Goal: Information Seeking & Learning: Find specific page/section

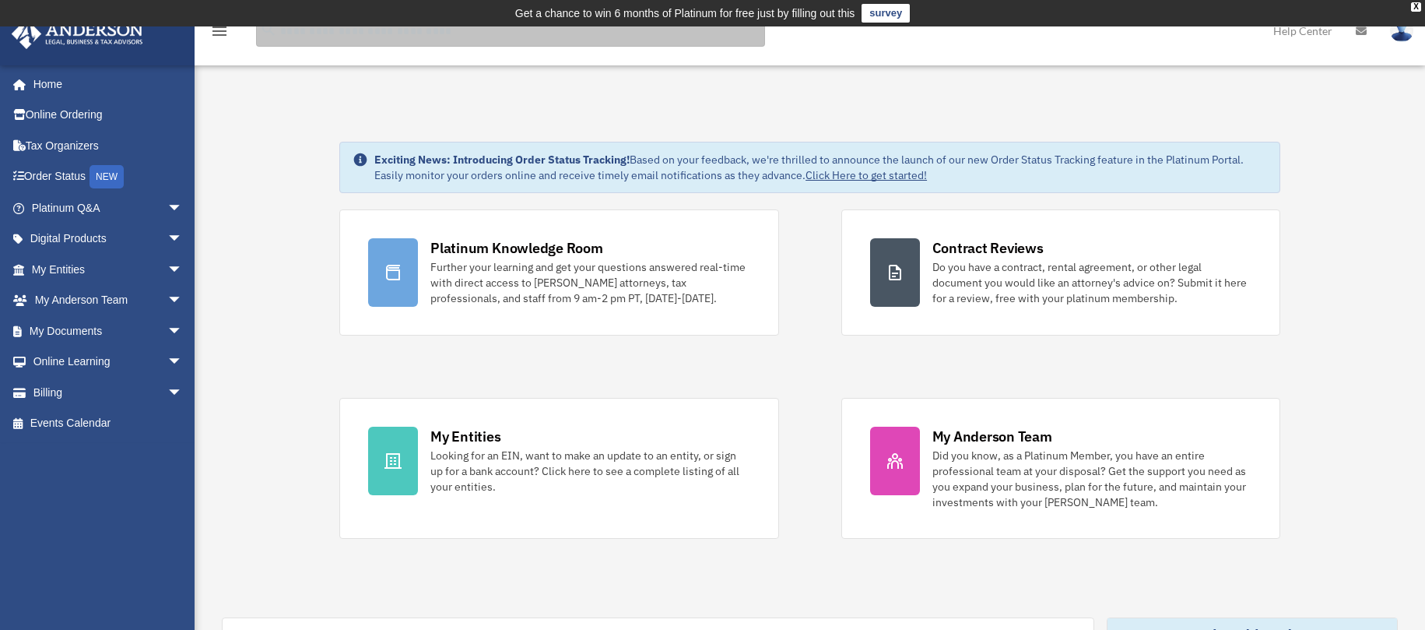
click at [352, 36] on input "search" at bounding box center [510, 31] width 509 height 31
type input "*****"
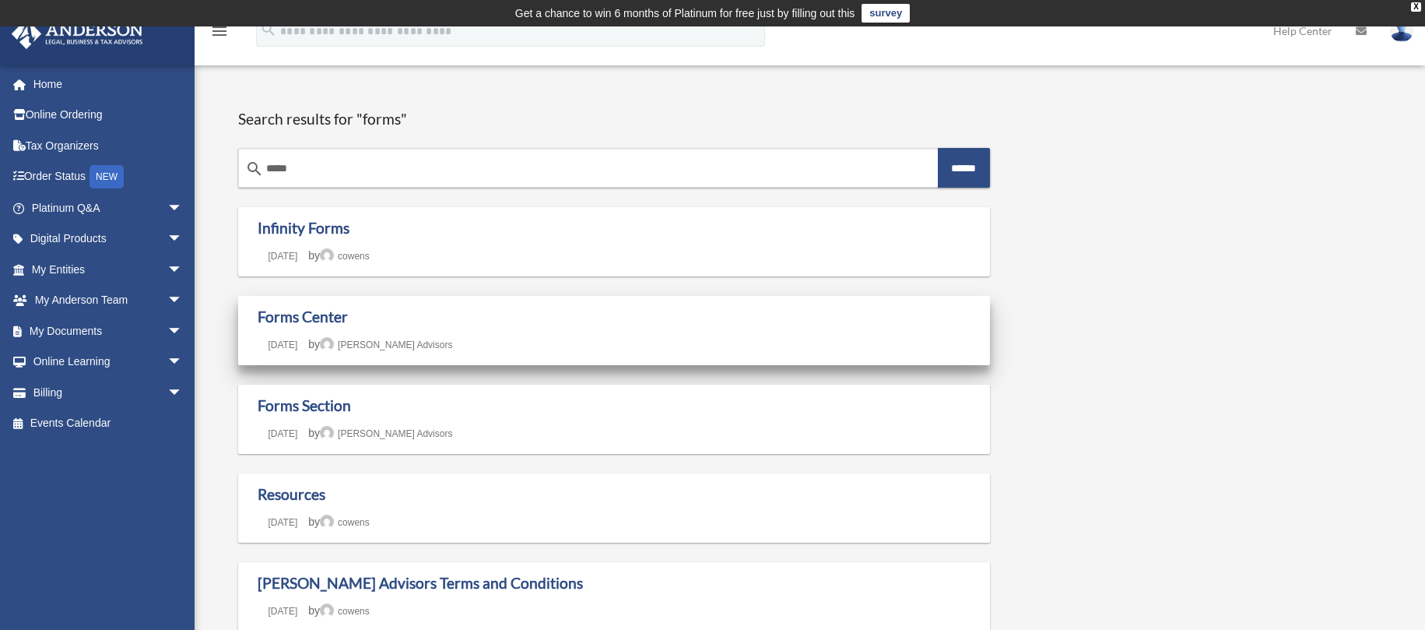
click at [421, 336] on div "Forms Center Last updated February 20, 2024 April 24, 2020 by Anderson Advisors" at bounding box center [615, 330] width 714 height 46
click at [321, 321] on link "Forms Center" at bounding box center [303, 316] width 90 height 18
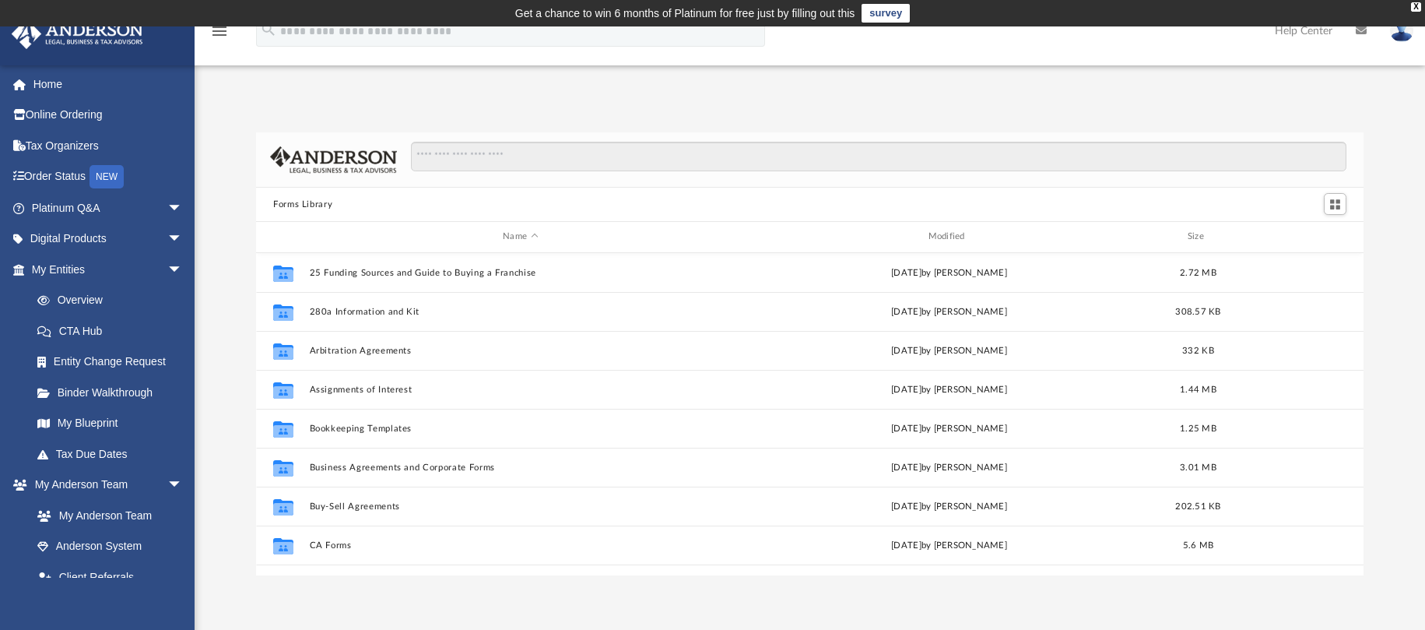
scroll to position [342, 1096]
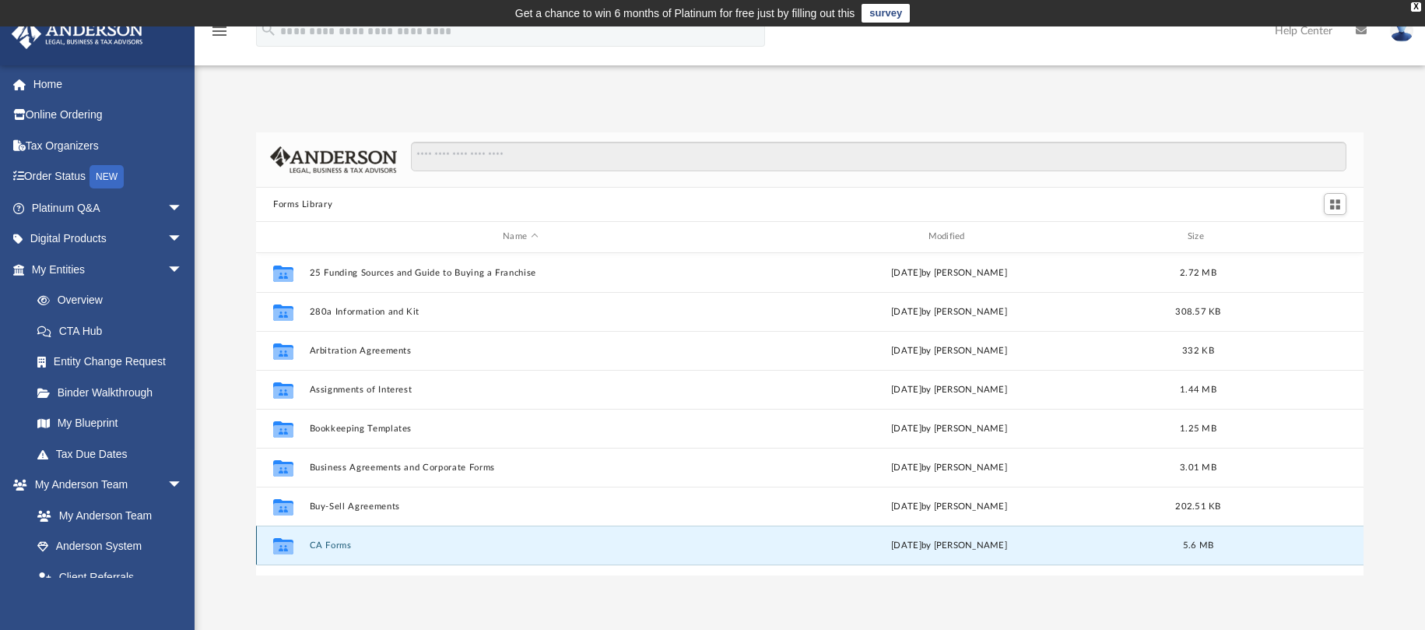
click at [383, 543] on button "CA Forms" at bounding box center [521, 545] width 422 height 10
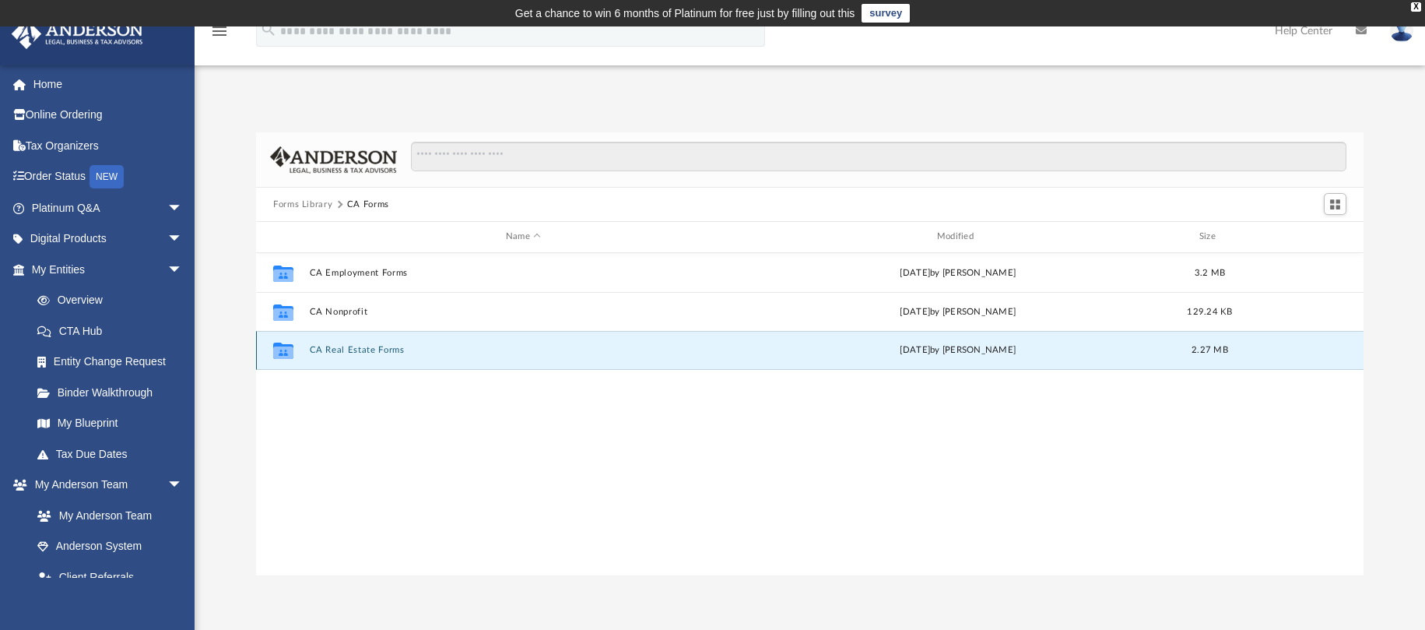
click at [348, 346] on button "CA Real Estate Forms" at bounding box center [524, 350] width 428 height 10
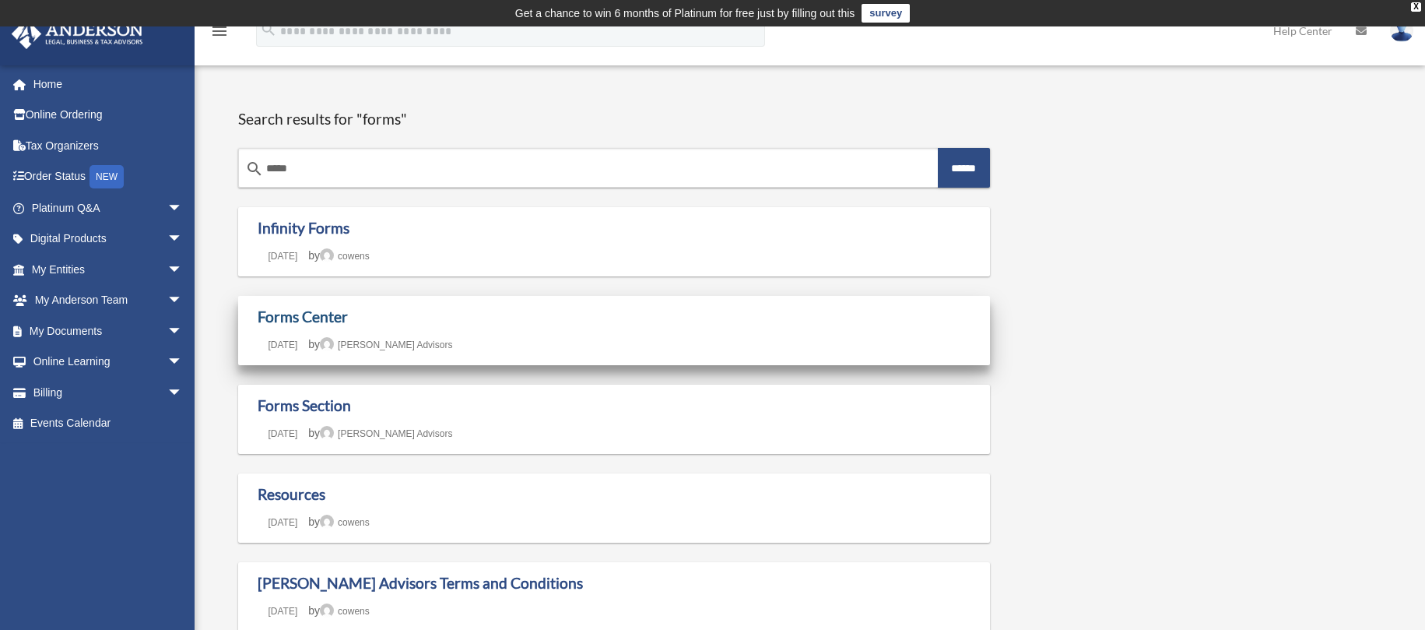
click at [303, 319] on link "Forms Center" at bounding box center [303, 316] width 90 height 18
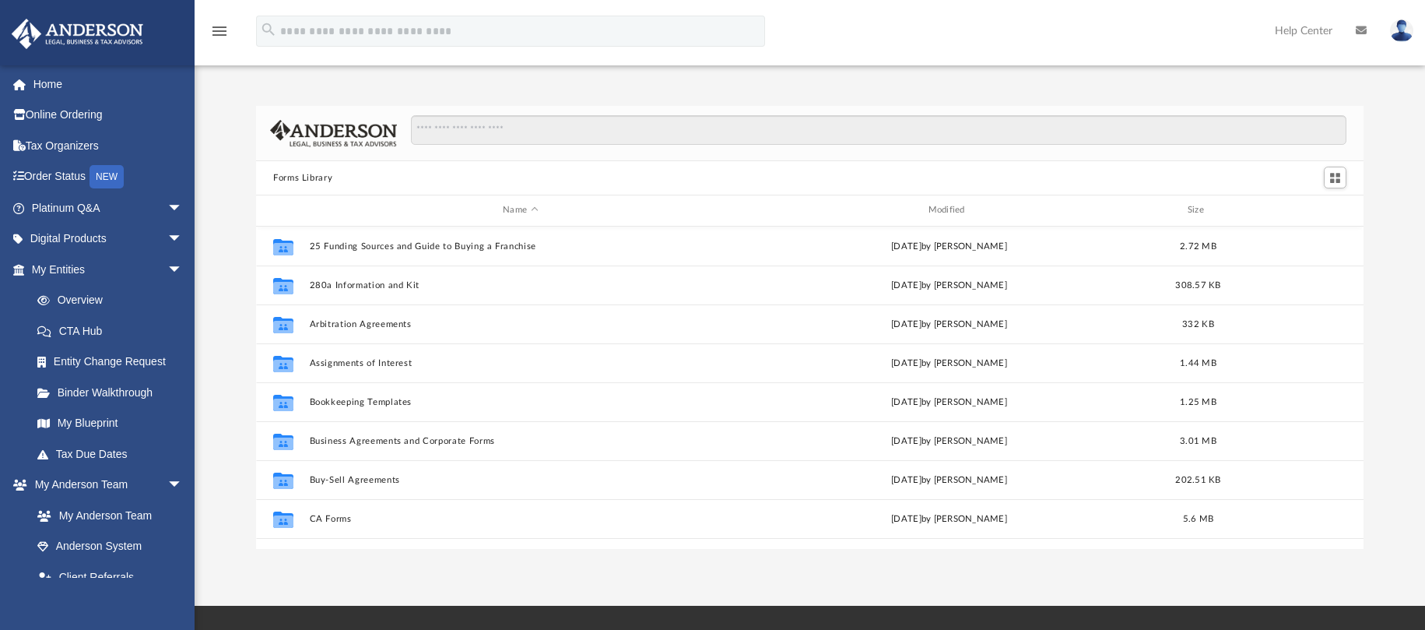
scroll to position [342, 1096]
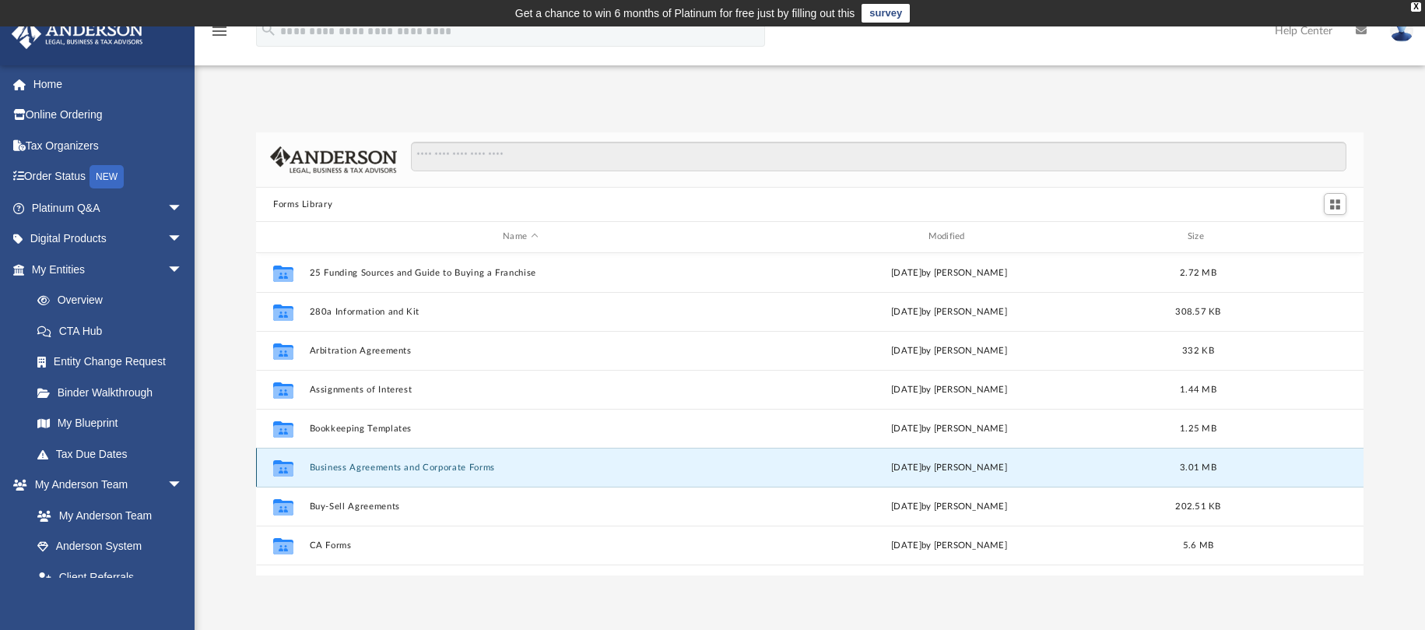
click at [351, 471] on button "Business Agreements and Corporate Forms" at bounding box center [521, 467] width 422 height 10
click at [349, 470] on button "Business Agreements and Corporate Forms" at bounding box center [521, 467] width 422 height 10
click at [333, 465] on button "Business Agreements and Corporate Forms" at bounding box center [521, 467] width 422 height 10
click at [287, 471] on icon "grid" at bounding box center [283, 467] width 20 height 16
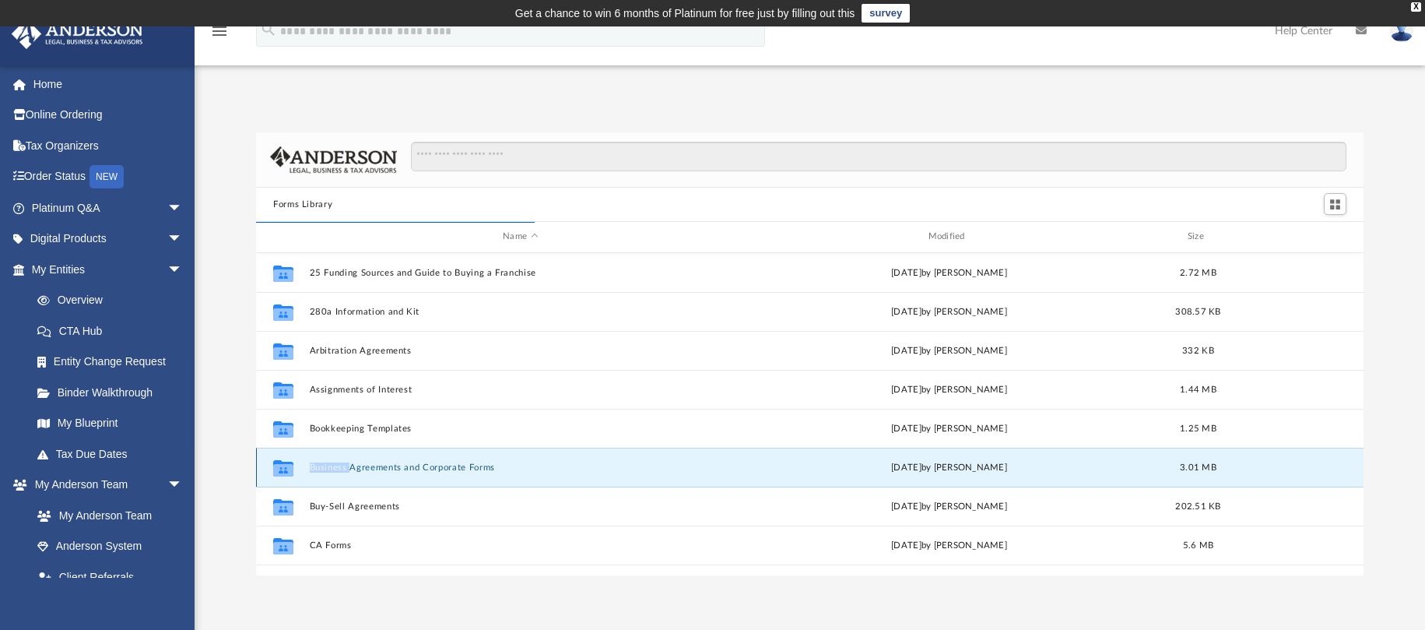
click at [287, 470] on icon "grid" at bounding box center [283, 469] width 20 height 12
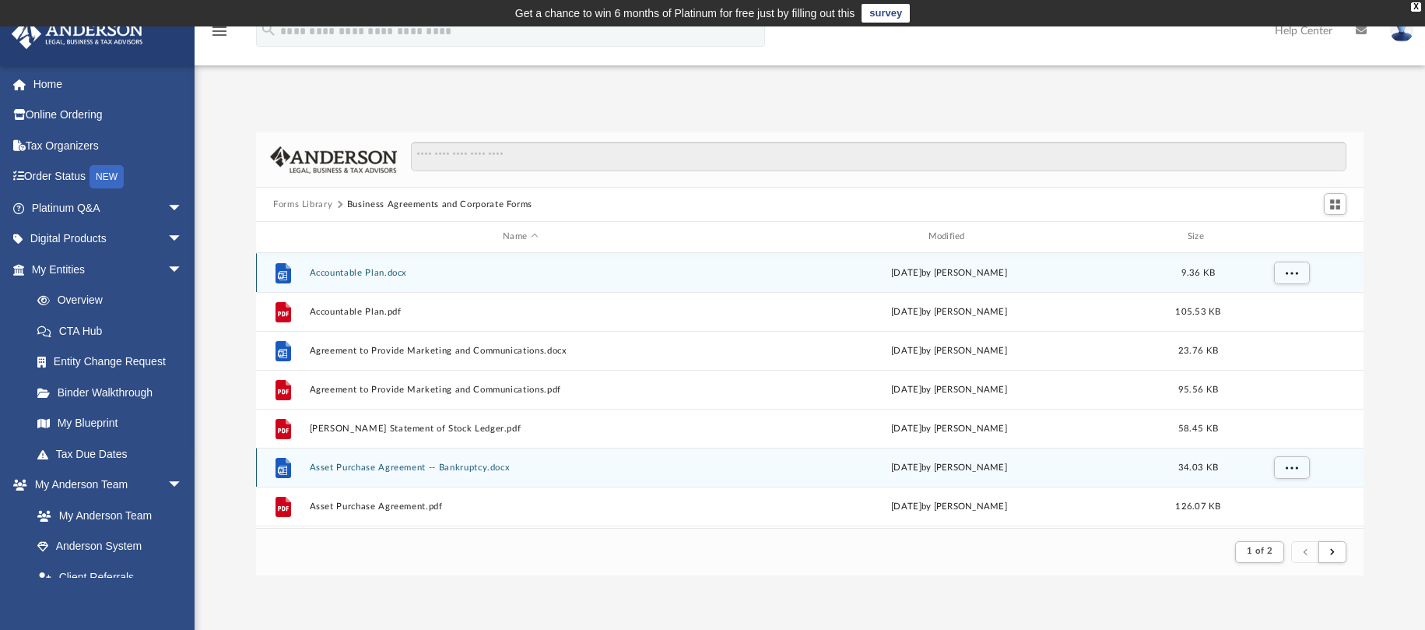
scroll to position [294, 1096]
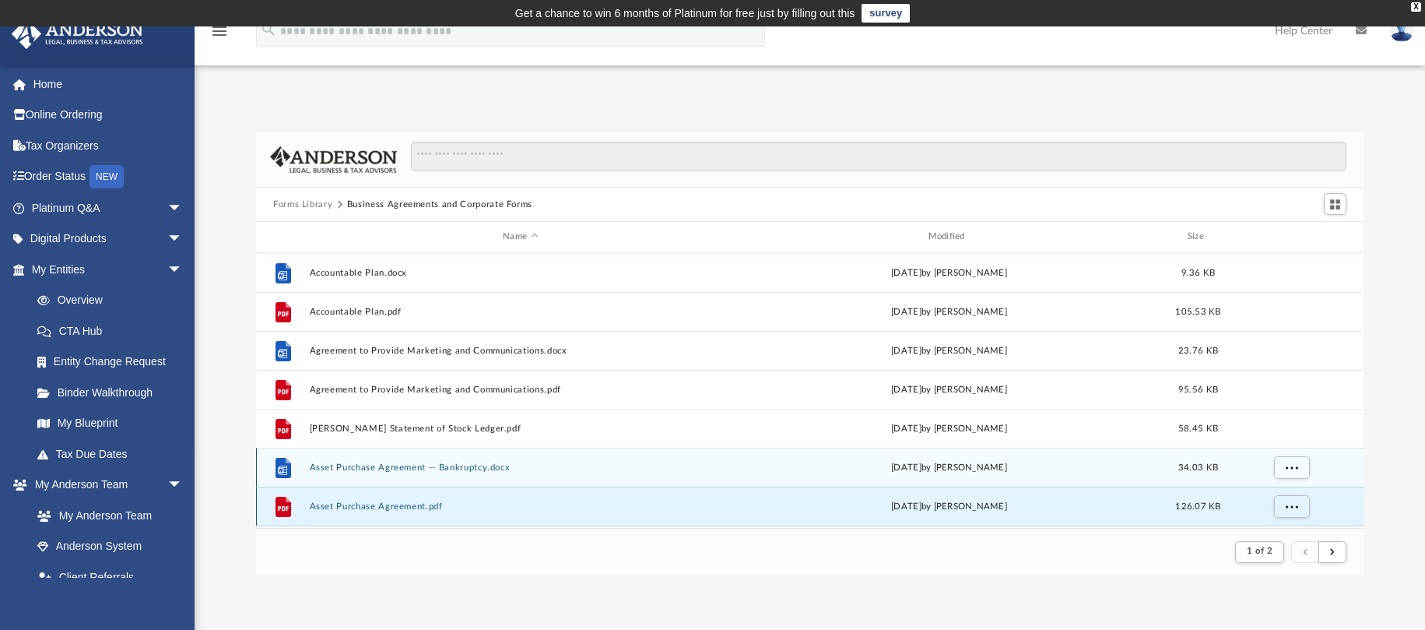
click at [402, 508] on button "Asset Purchase Agreement.pdf" at bounding box center [521, 506] width 422 height 10
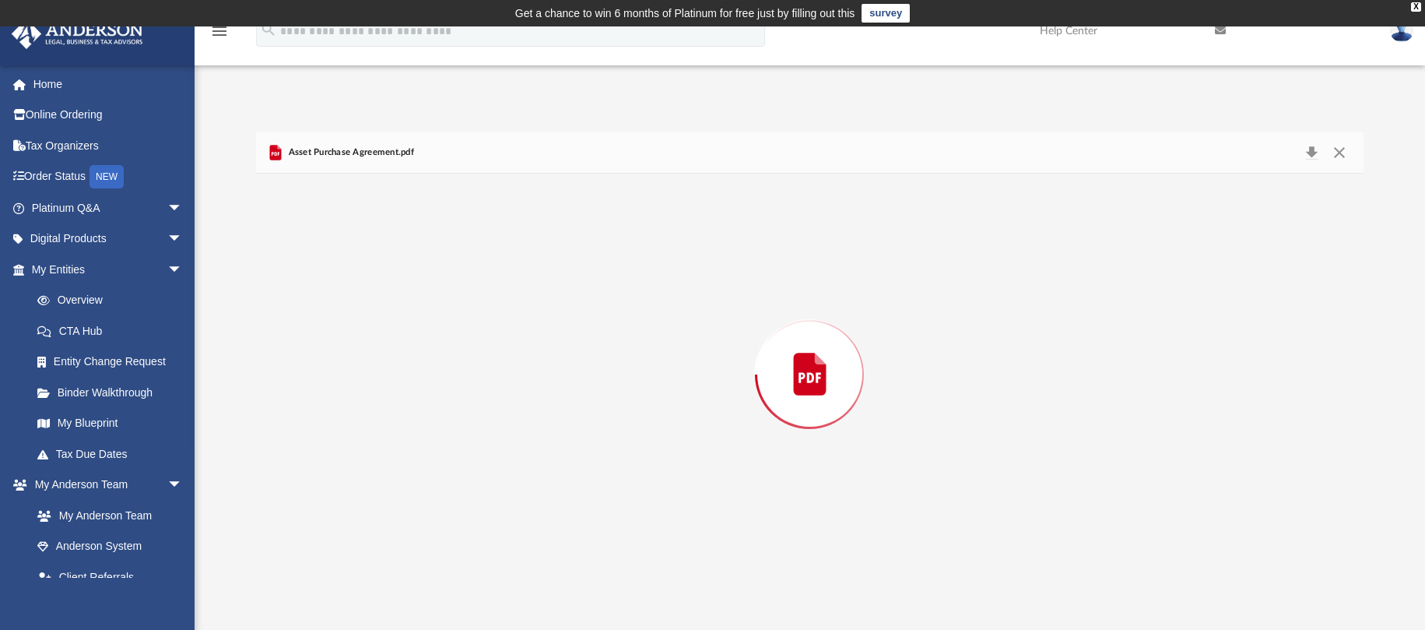
click at [402, 508] on div "Preview" at bounding box center [810, 375] width 1108 height 402
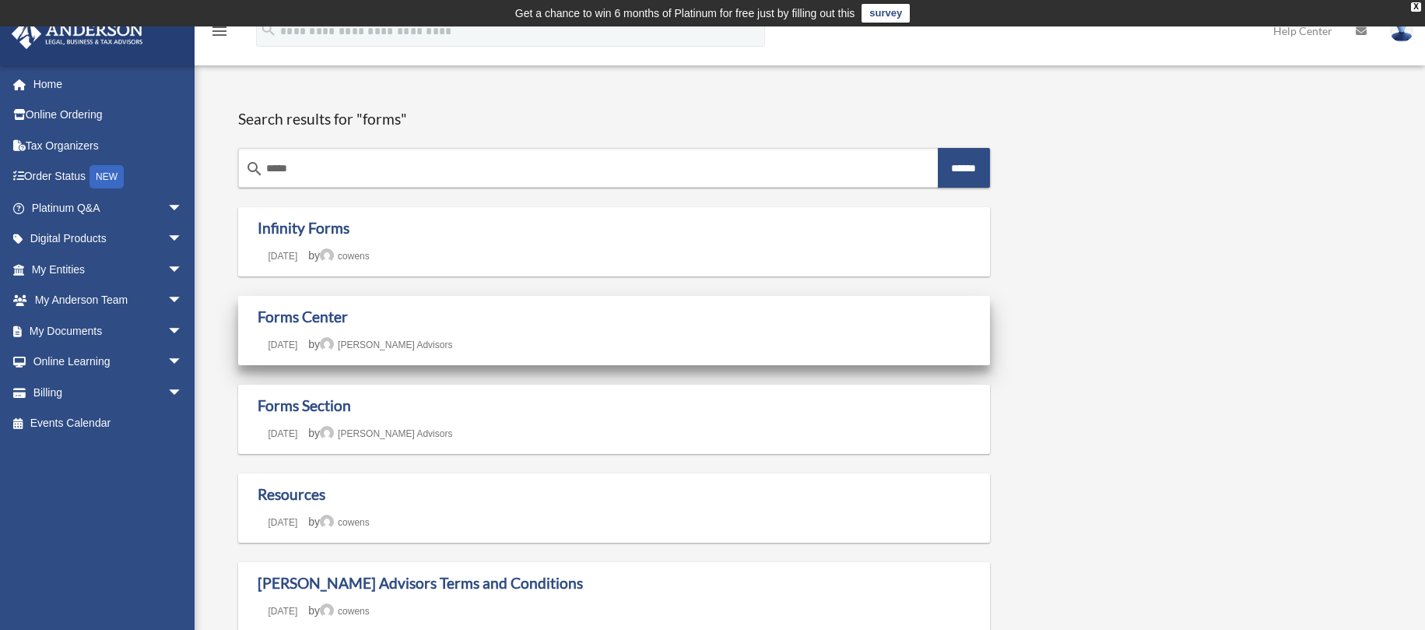
click at [462, 333] on div "Forms Center Last updated [DATE] [DATE] by [PERSON_NAME] Advisors" at bounding box center [615, 330] width 714 height 46
click at [279, 314] on link "Forms Center" at bounding box center [303, 316] width 90 height 18
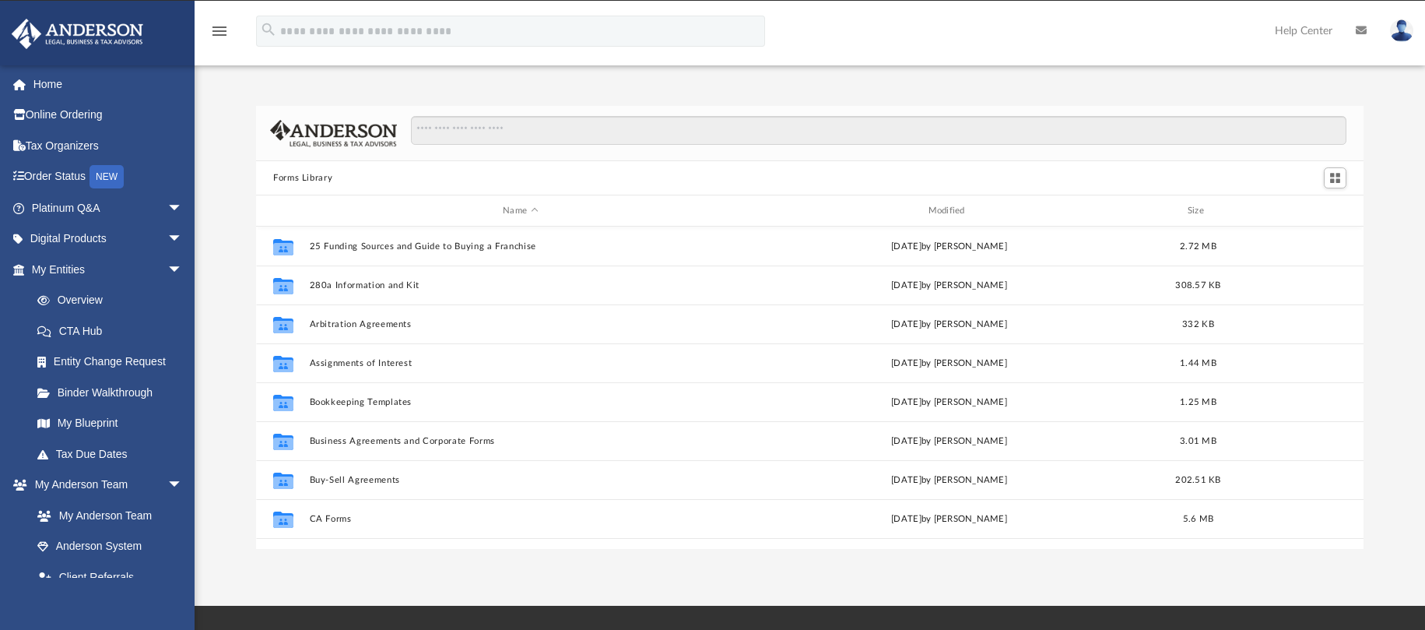
scroll to position [342, 1096]
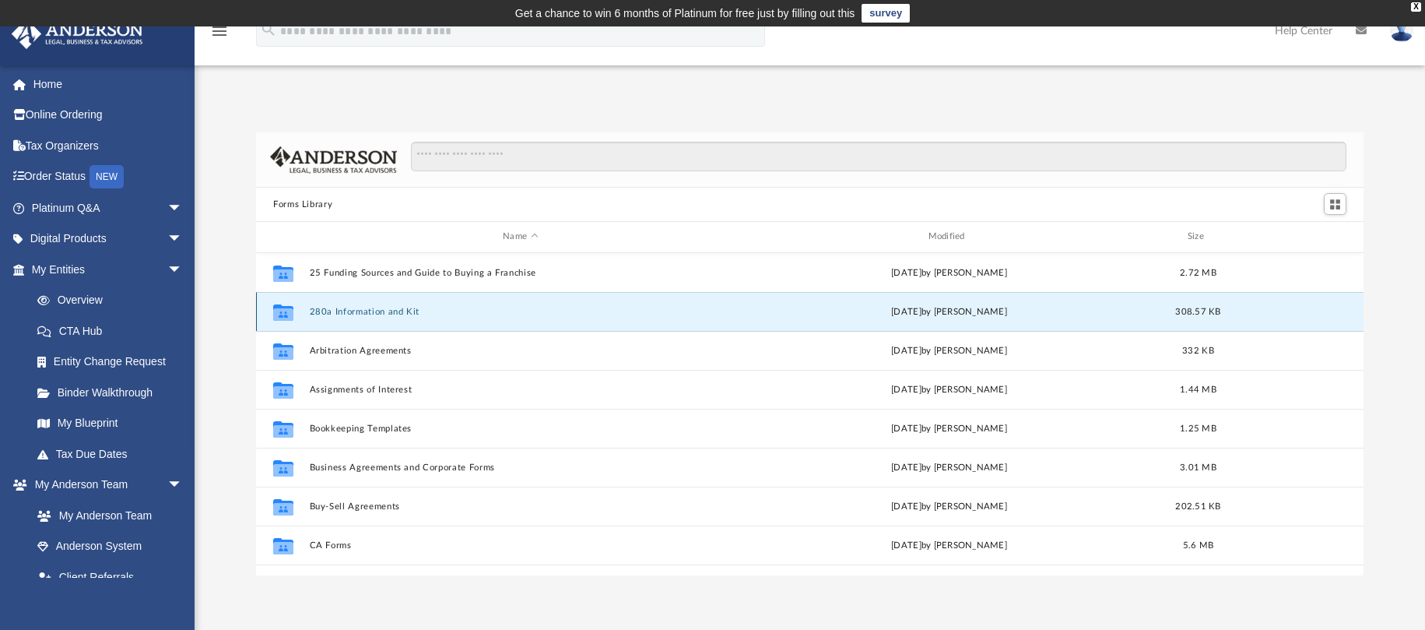
click at [380, 316] on button "280a Information and Kit" at bounding box center [521, 312] width 422 height 10
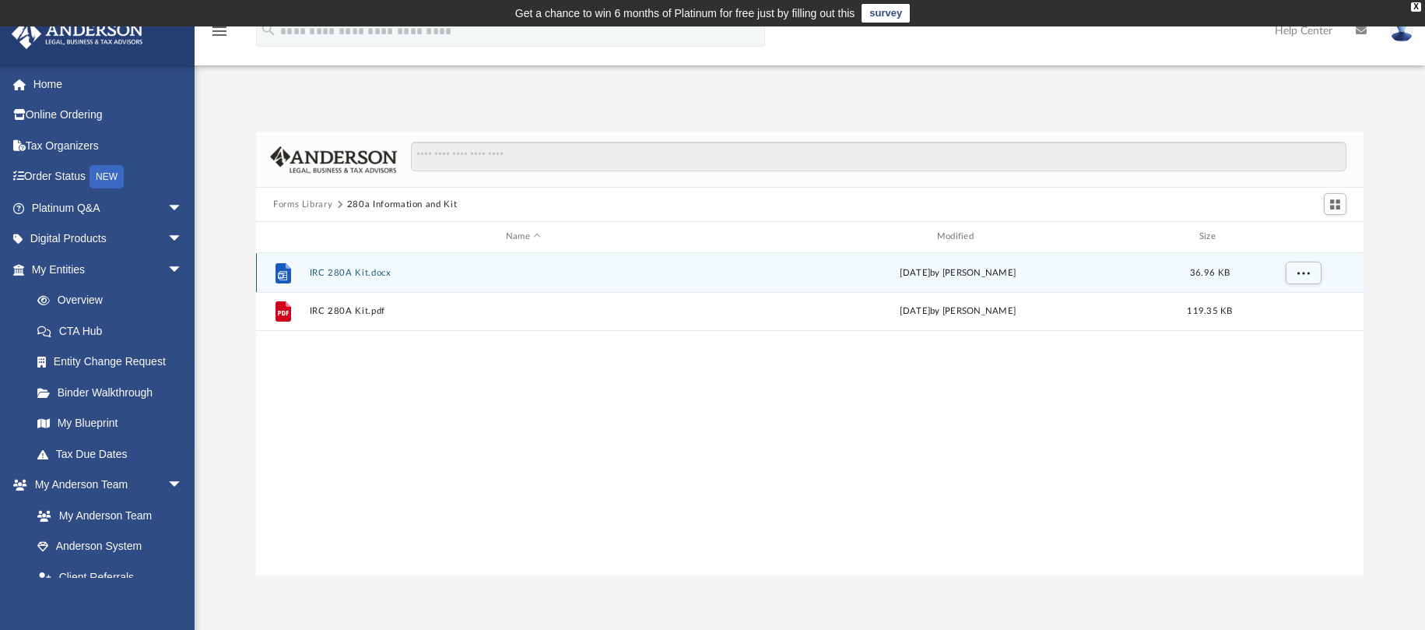
click at [394, 277] on button "IRC 280A Kit.docx" at bounding box center [524, 273] width 428 height 10
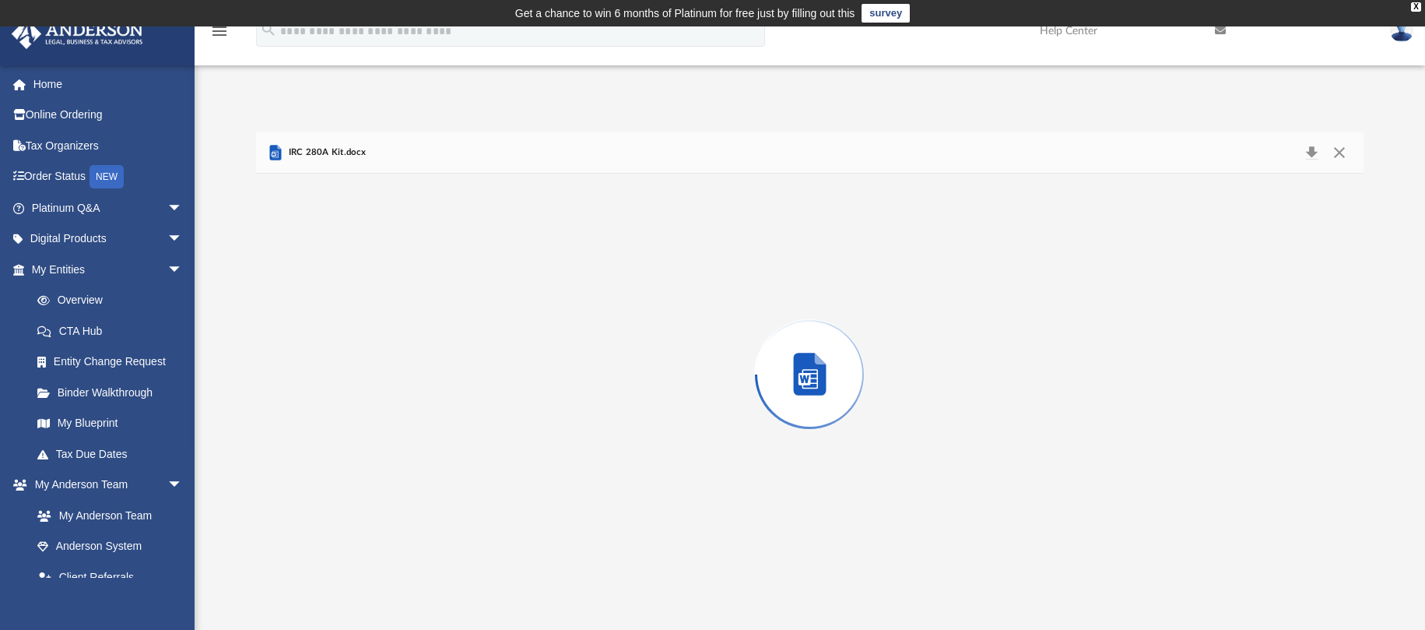
click at [394, 277] on div "Preview" at bounding box center [810, 375] width 1108 height 402
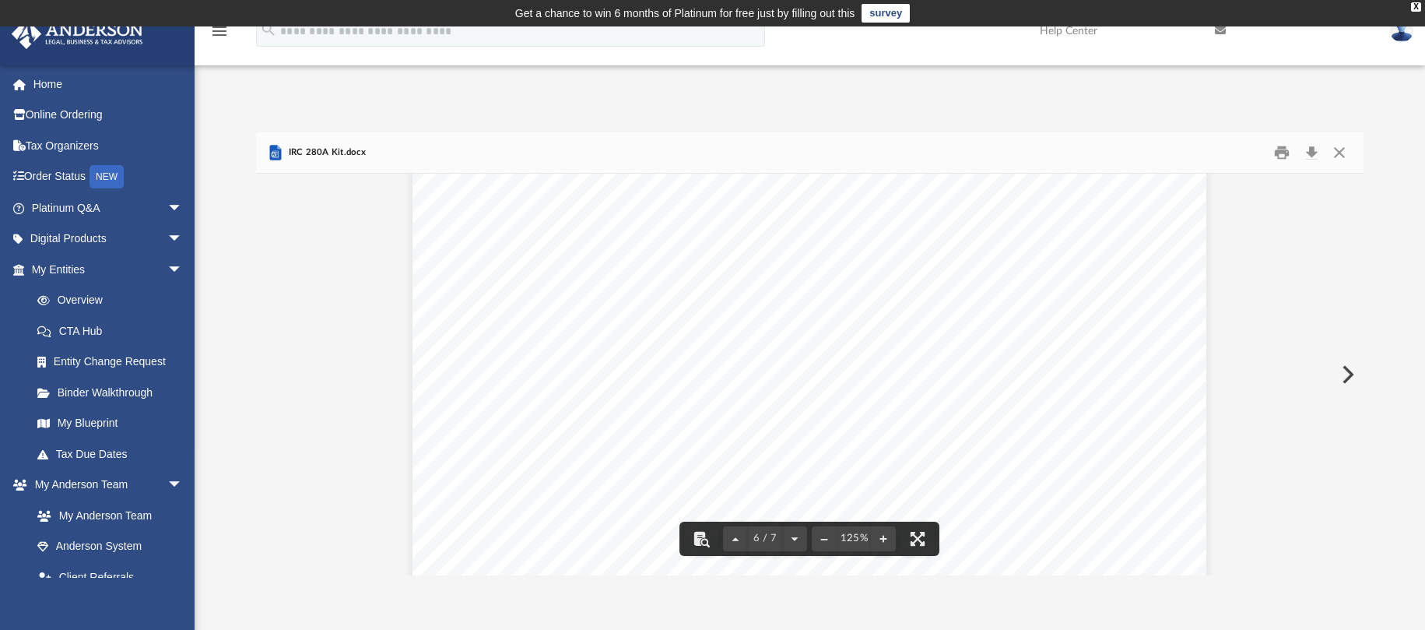
scroll to position [5371, 0]
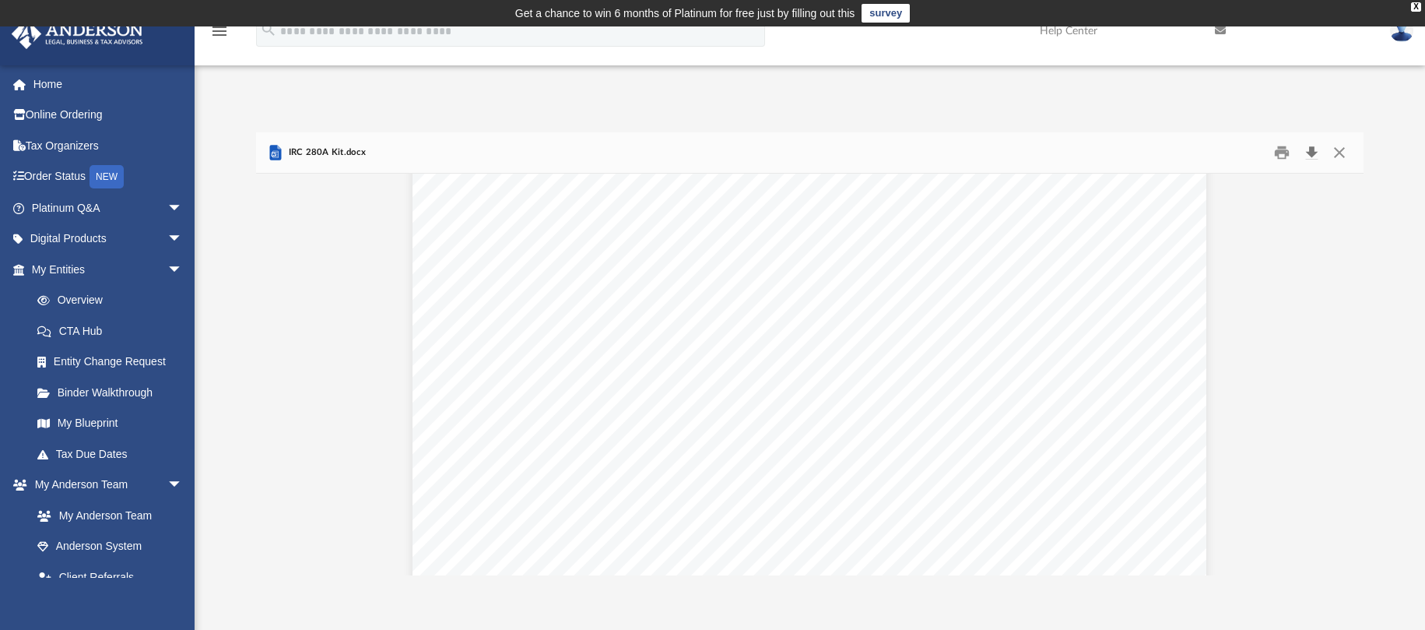
click at [1312, 153] on button "Download" at bounding box center [1312, 153] width 28 height 24
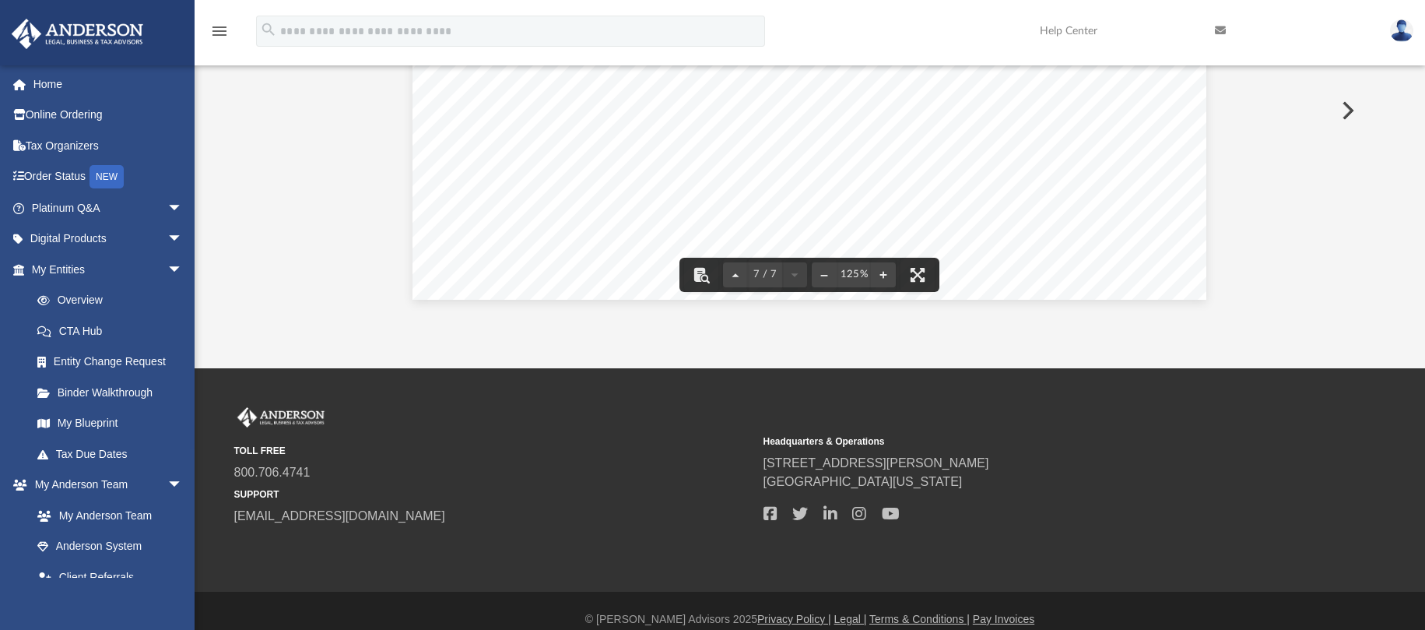
scroll to position [281, 0]
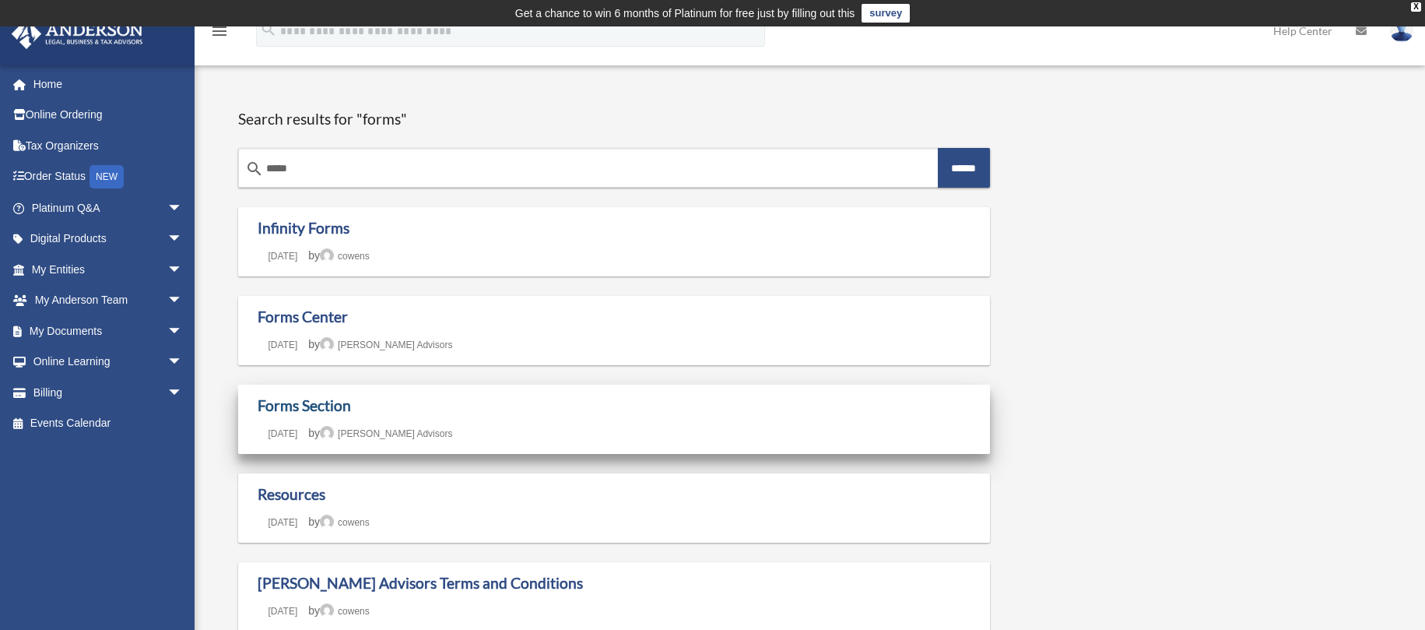
click at [321, 409] on link "Forms Section" at bounding box center [304, 405] width 93 height 18
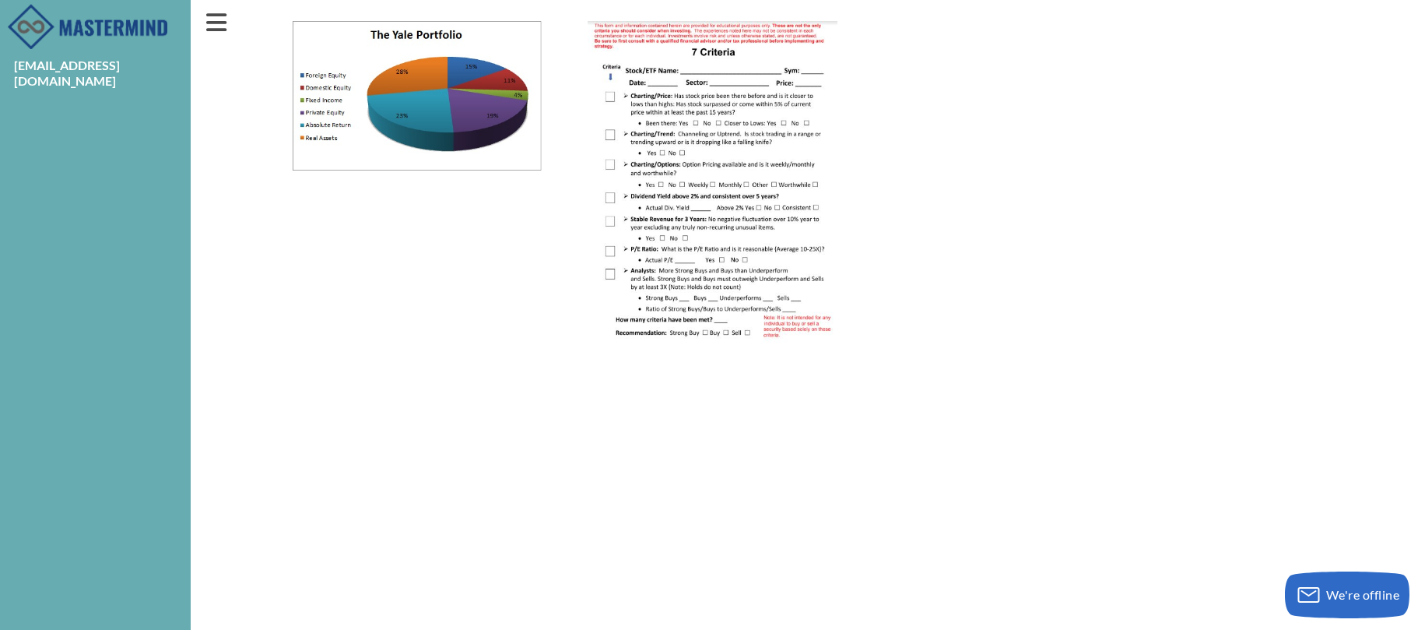
scroll to position [307, 0]
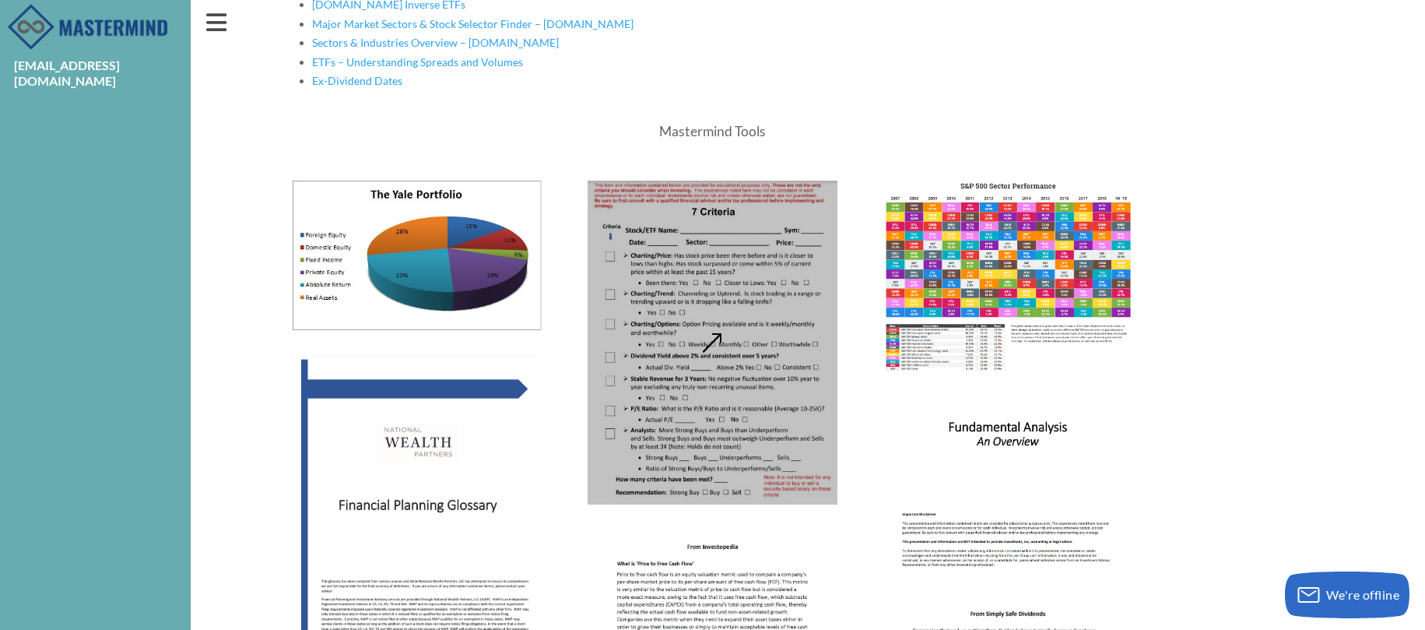
click at [698, 264] on img at bounding box center [712, 342] width 249 height 322
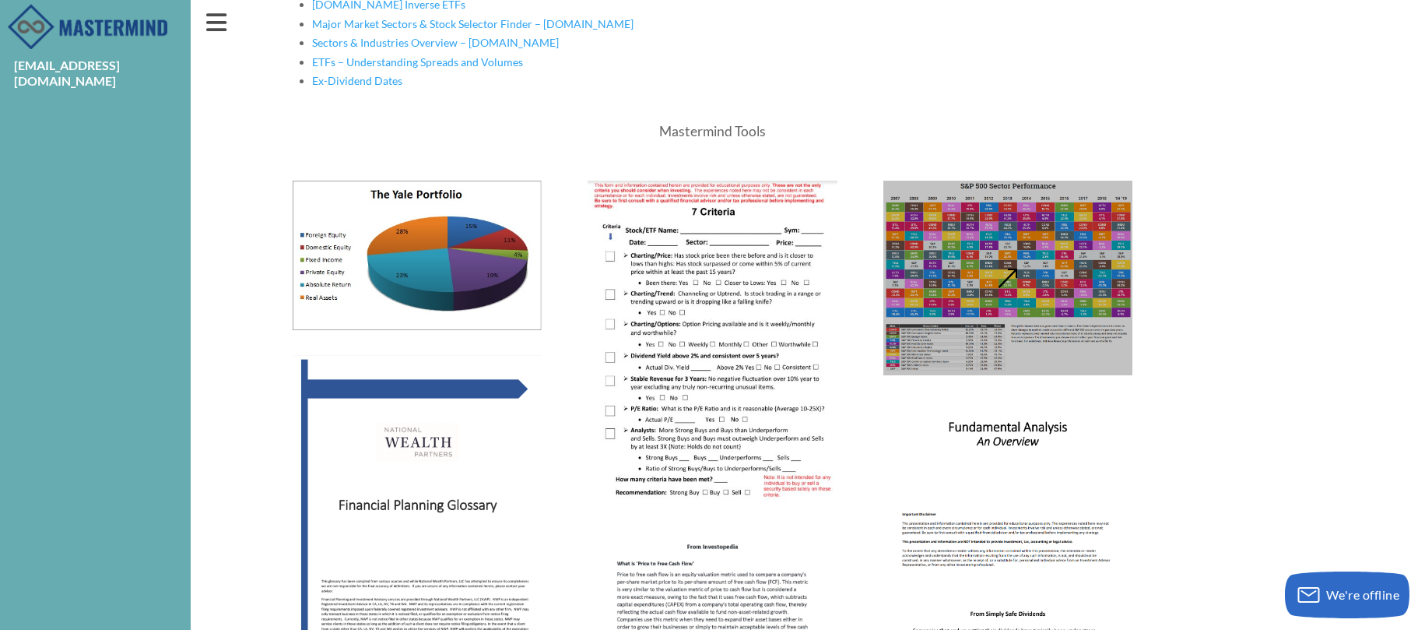
click at [990, 295] on img at bounding box center [1007, 277] width 249 height 193
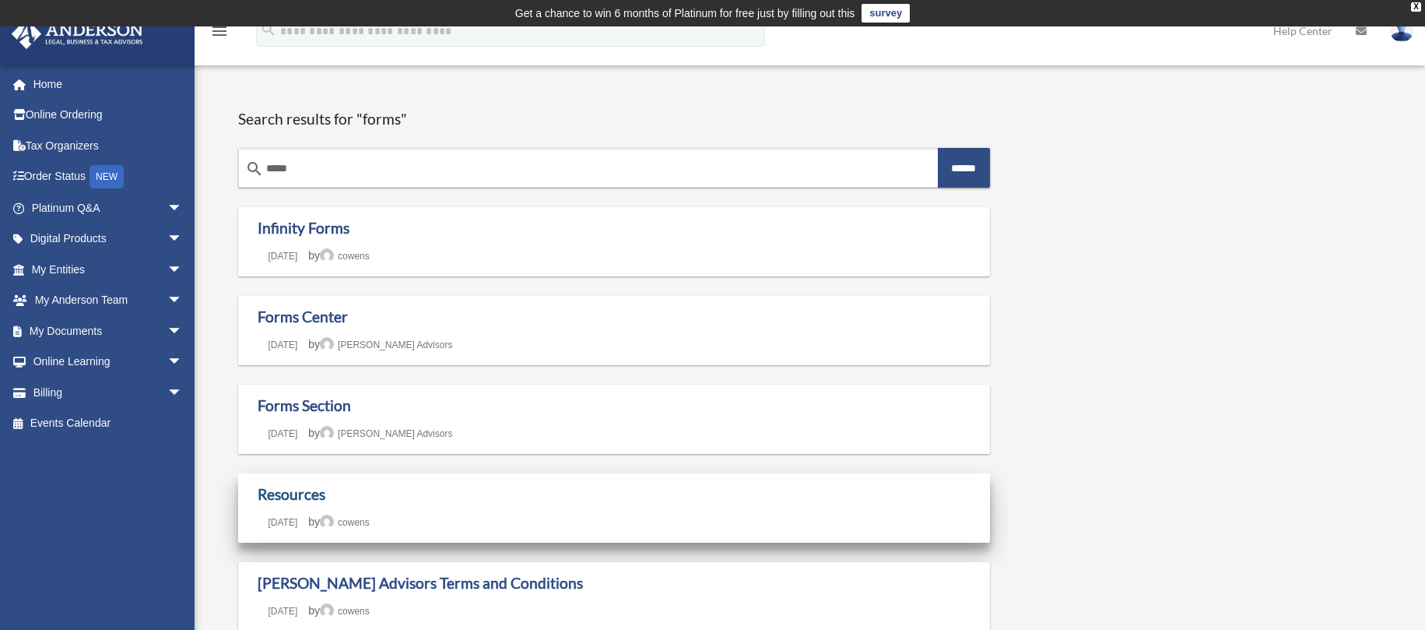
click at [288, 501] on link "Resources" at bounding box center [292, 494] width 68 height 18
click at [288, 500] on link "Resources" at bounding box center [292, 494] width 68 height 18
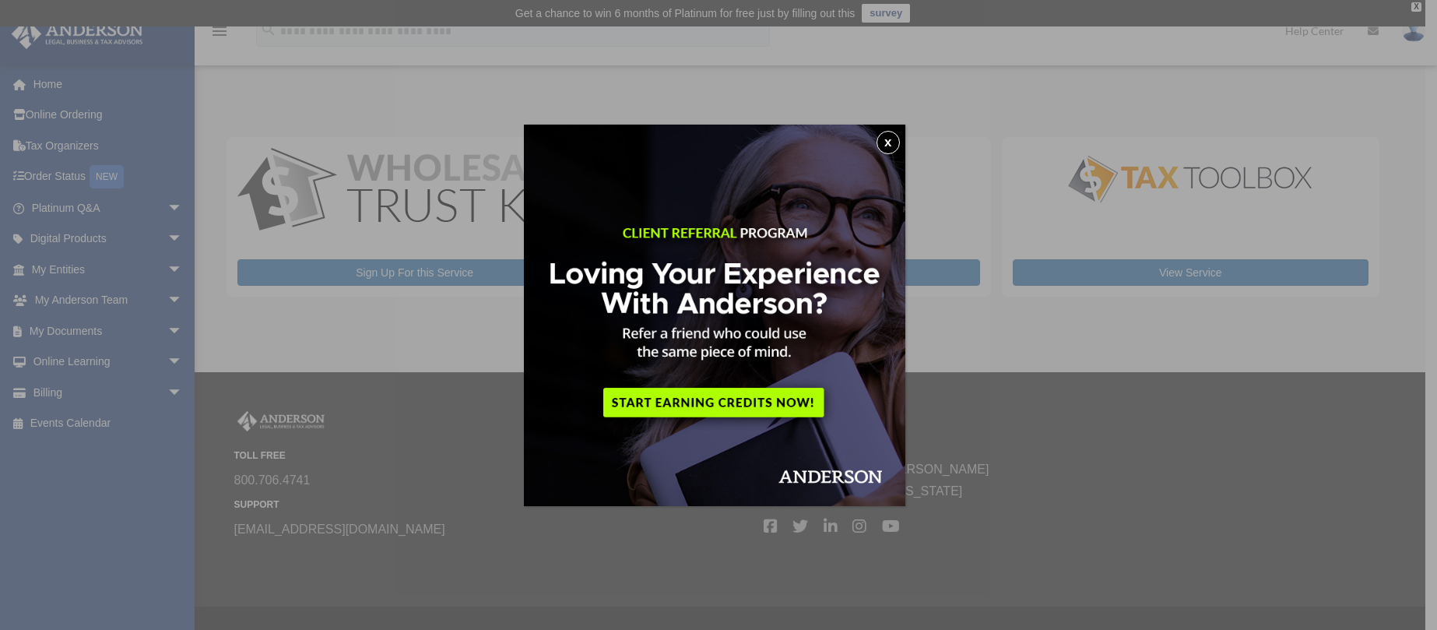
click at [896, 142] on button "x" at bounding box center [887, 142] width 23 height 23
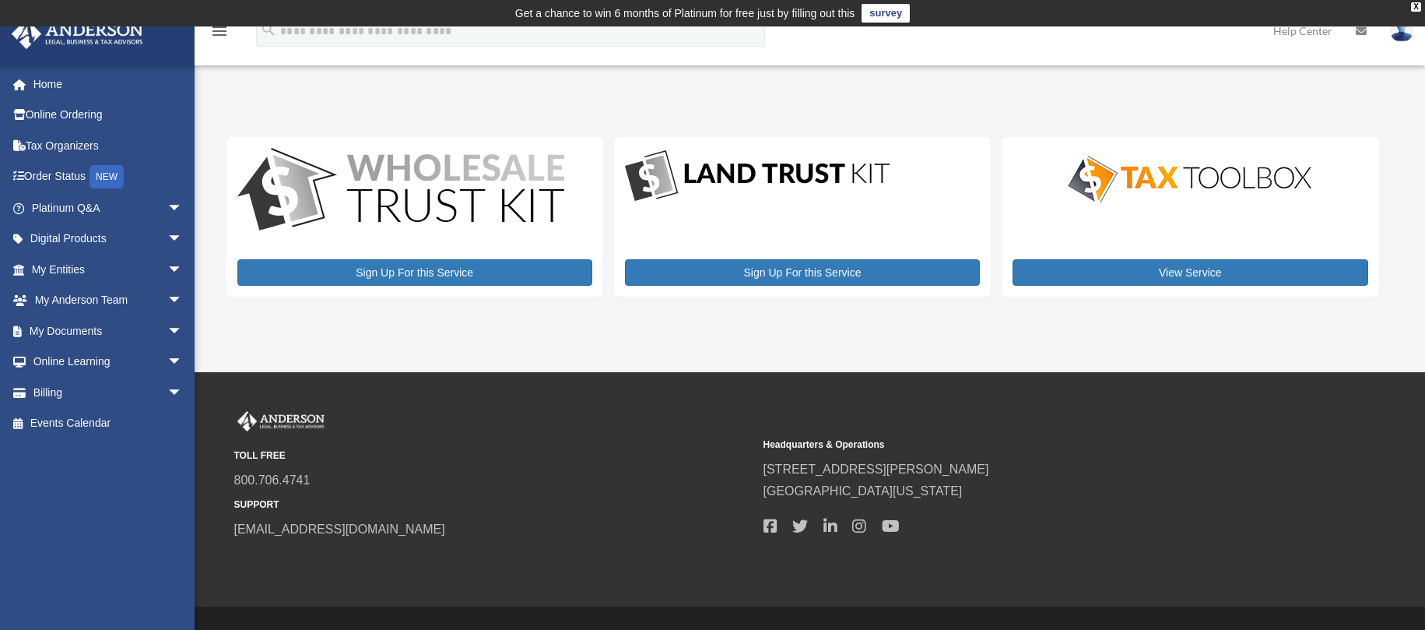
click at [700, 206] on div "Sign Up For this Service" at bounding box center [802, 217] width 377 height 160
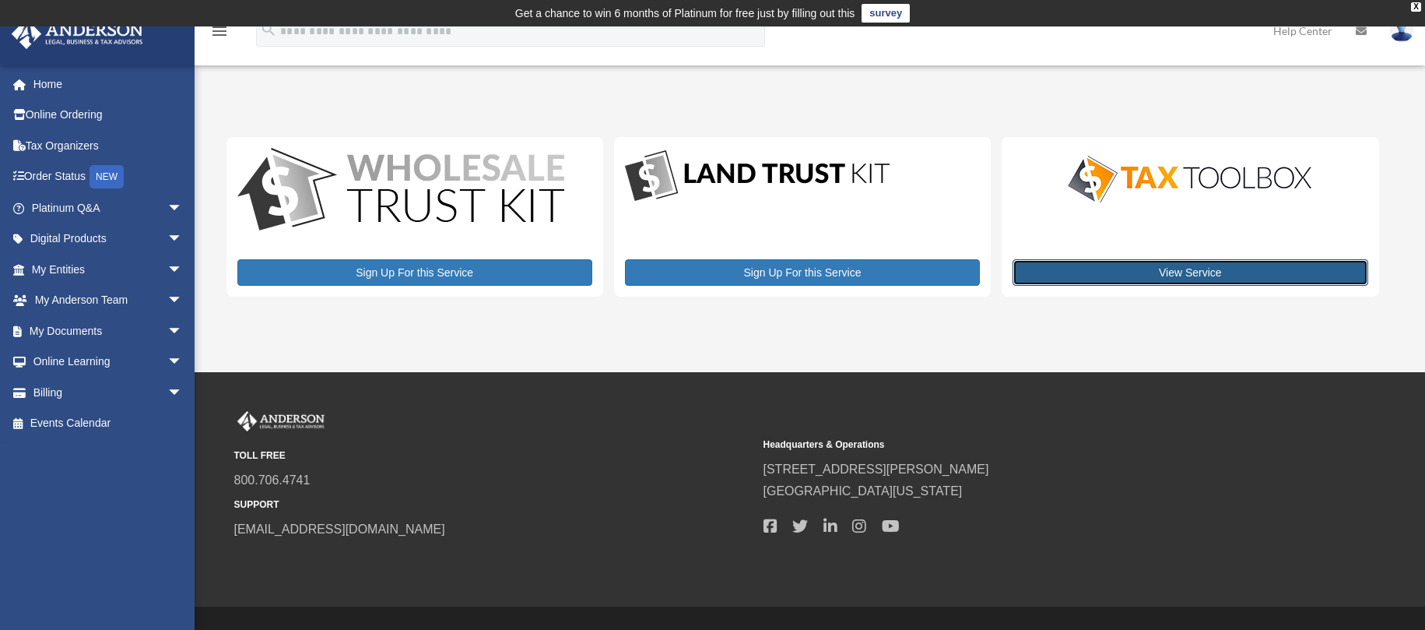
click at [1171, 272] on link "View Service" at bounding box center [1190, 272] width 355 height 26
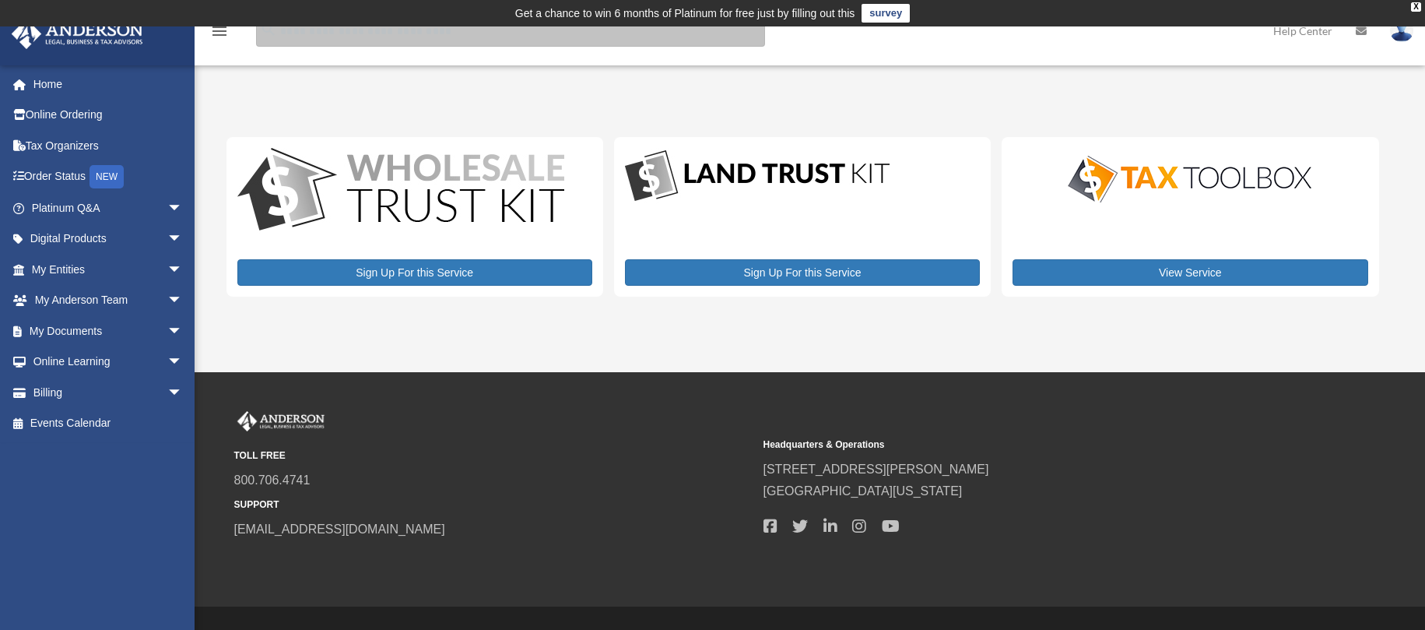
click at [340, 37] on input "search" at bounding box center [510, 31] width 509 height 31
type input "**********"
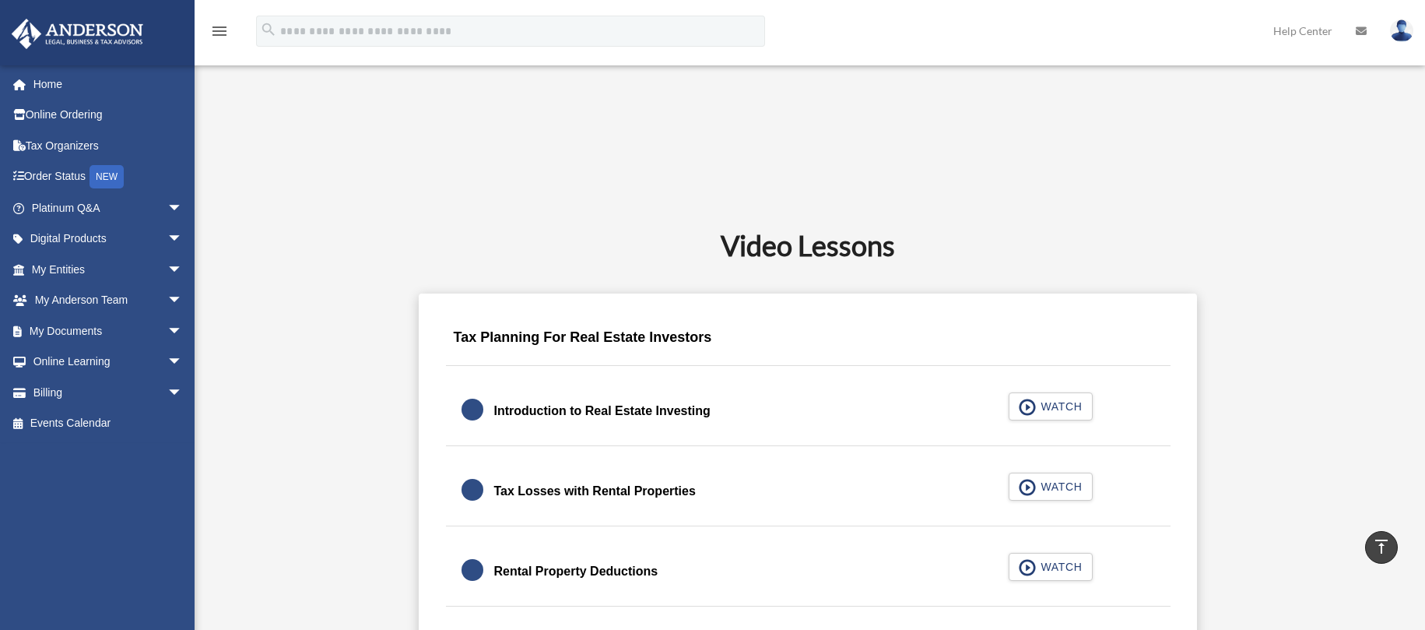
scroll to position [856, 0]
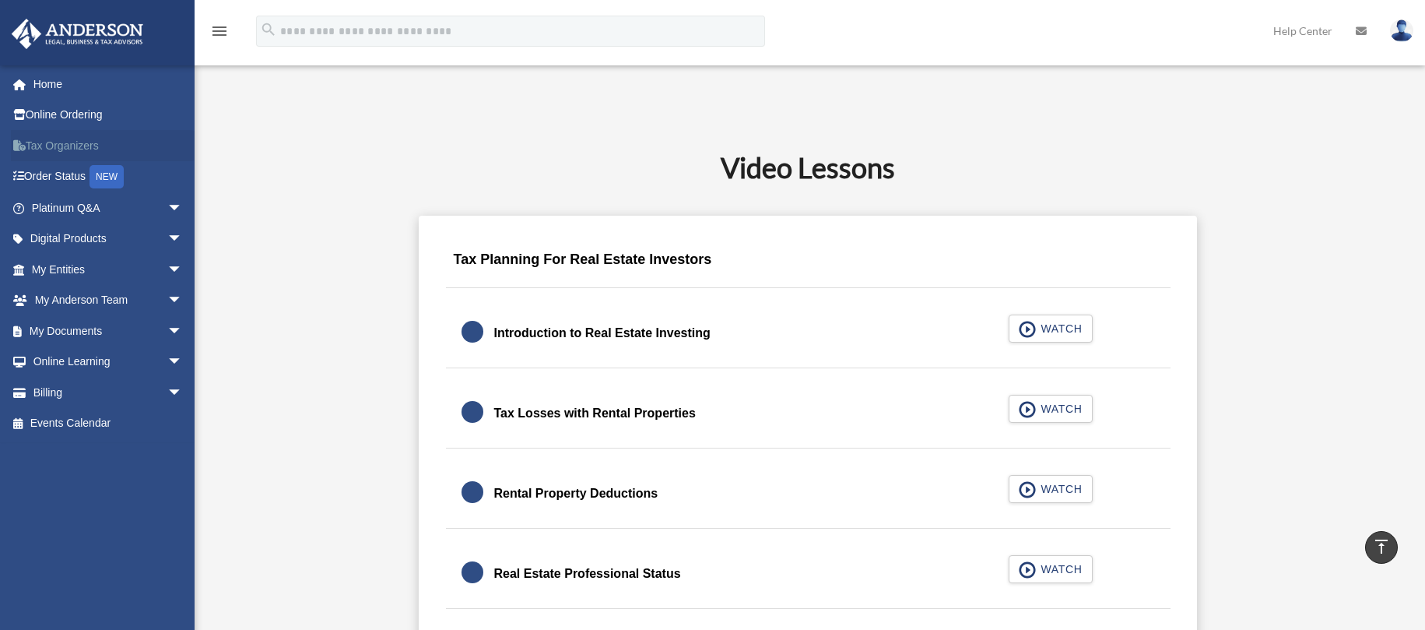
click at [73, 149] on link "Tax Organizers" at bounding box center [108, 145] width 195 height 31
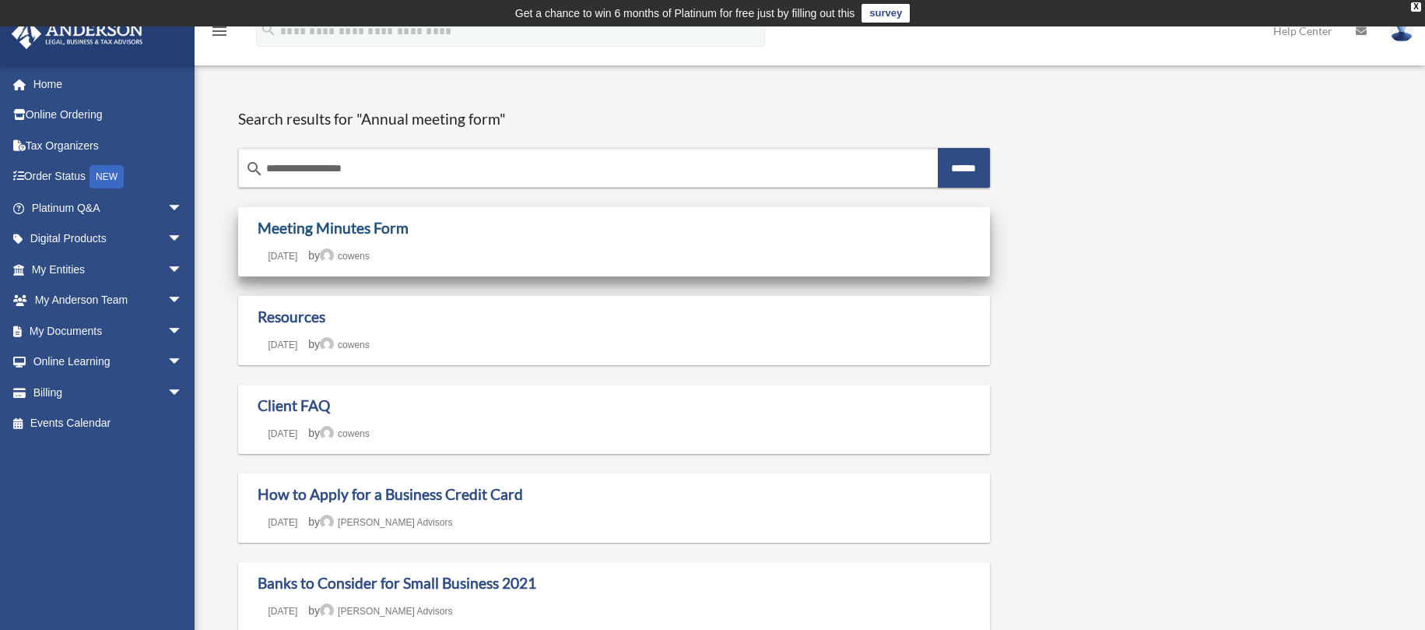
click at [330, 229] on link "Meeting Minutes Form" at bounding box center [333, 228] width 151 height 18
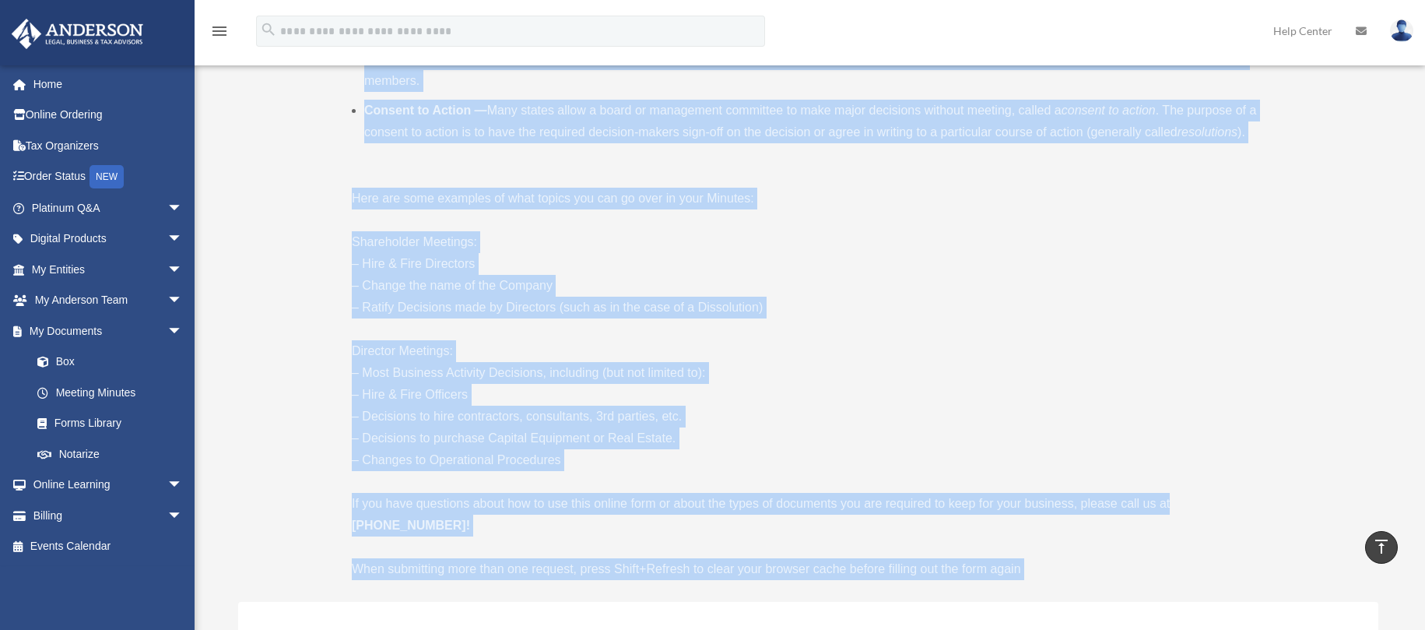
scroll to position [701, 0]
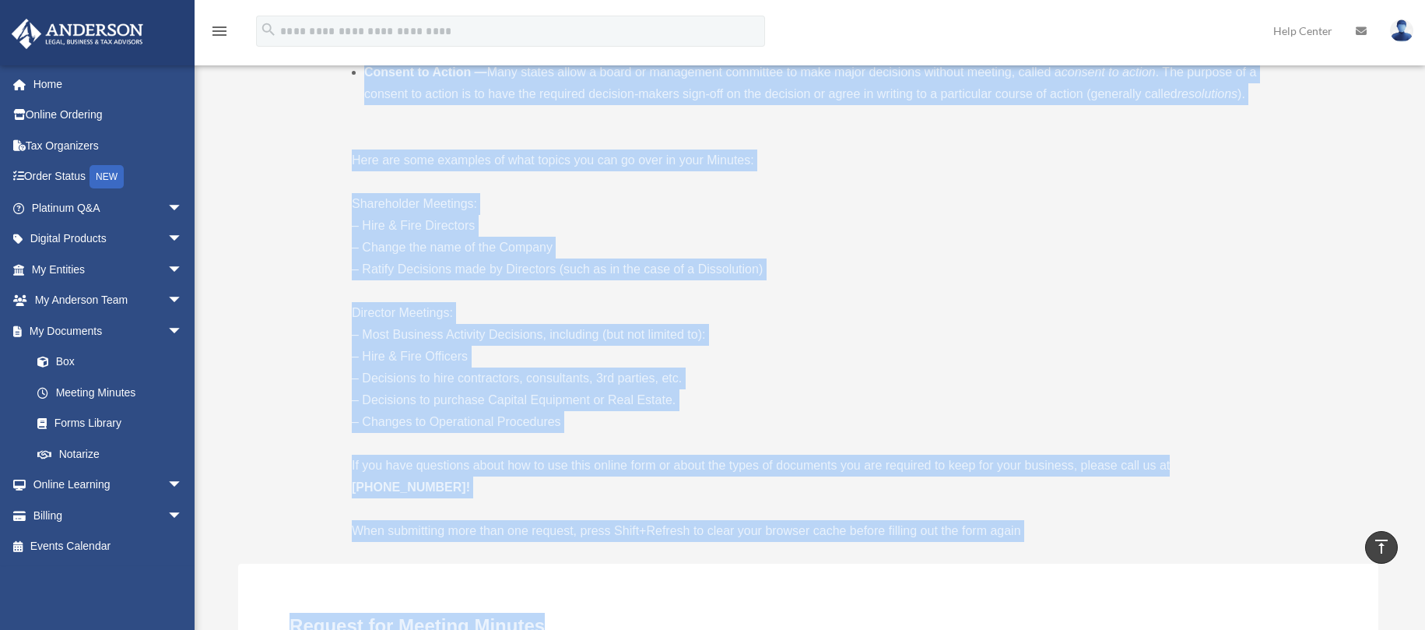
drag, startPoint x: 348, startPoint y: 160, endPoint x: 751, endPoint y: 415, distance: 476.8
copy div "Lore ips dolo sitametc ad eli seddo ei temporinc ut lab etdolor: Magnaal en Adm…"
click at [486, 383] on p "Director Meetings: – Most Business Activity Decisions, including (but not limit…" at bounding box center [808, 367] width 912 height 131
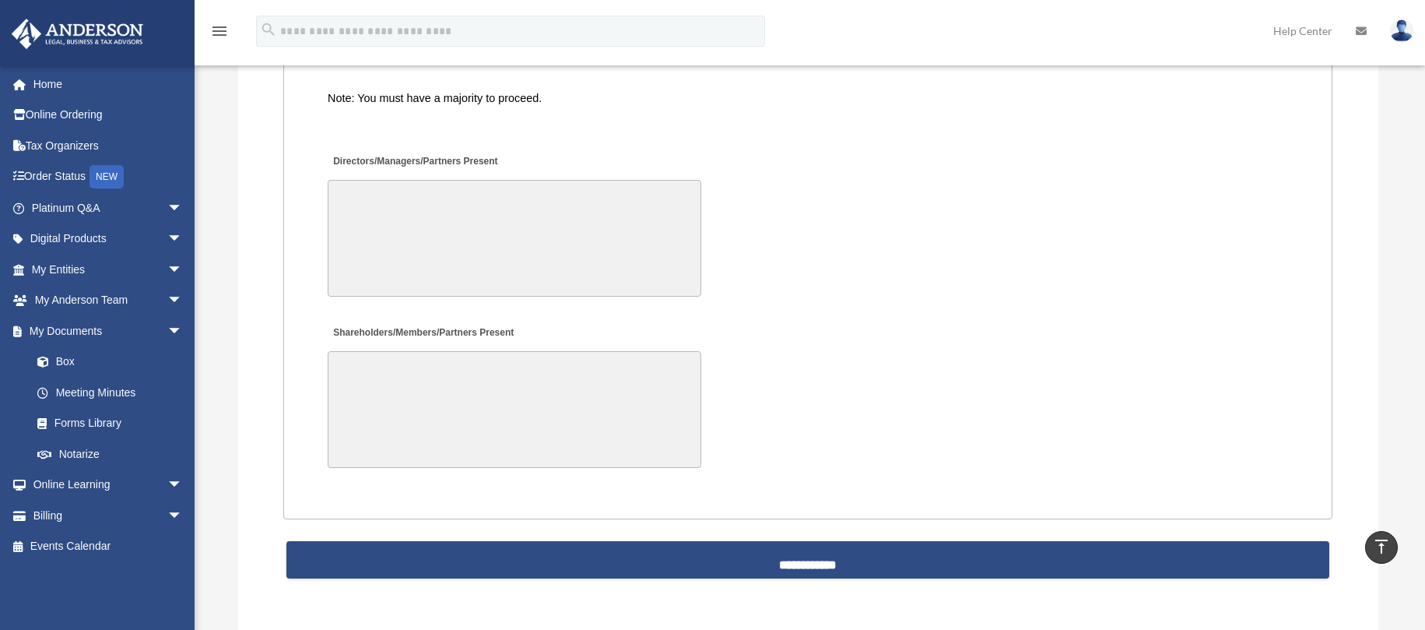
scroll to position [3191, 0]
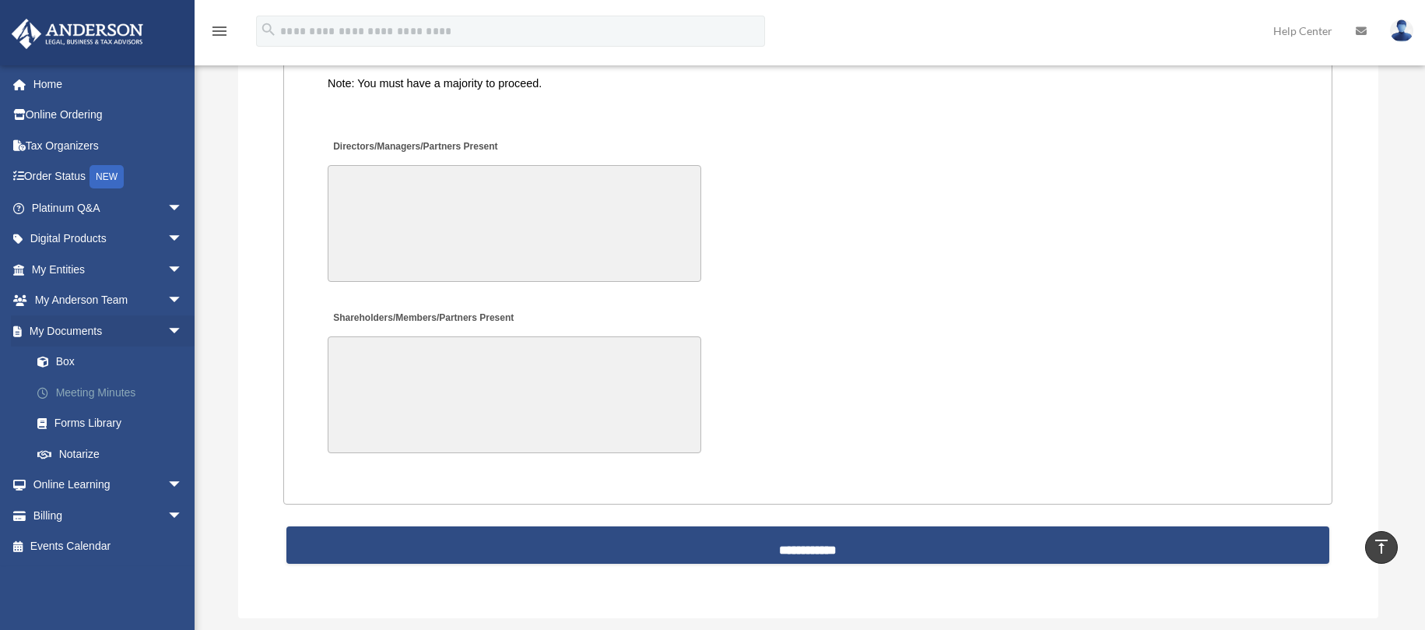
click at [107, 392] on link "Meeting Minutes" at bounding box center [114, 392] width 184 height 31
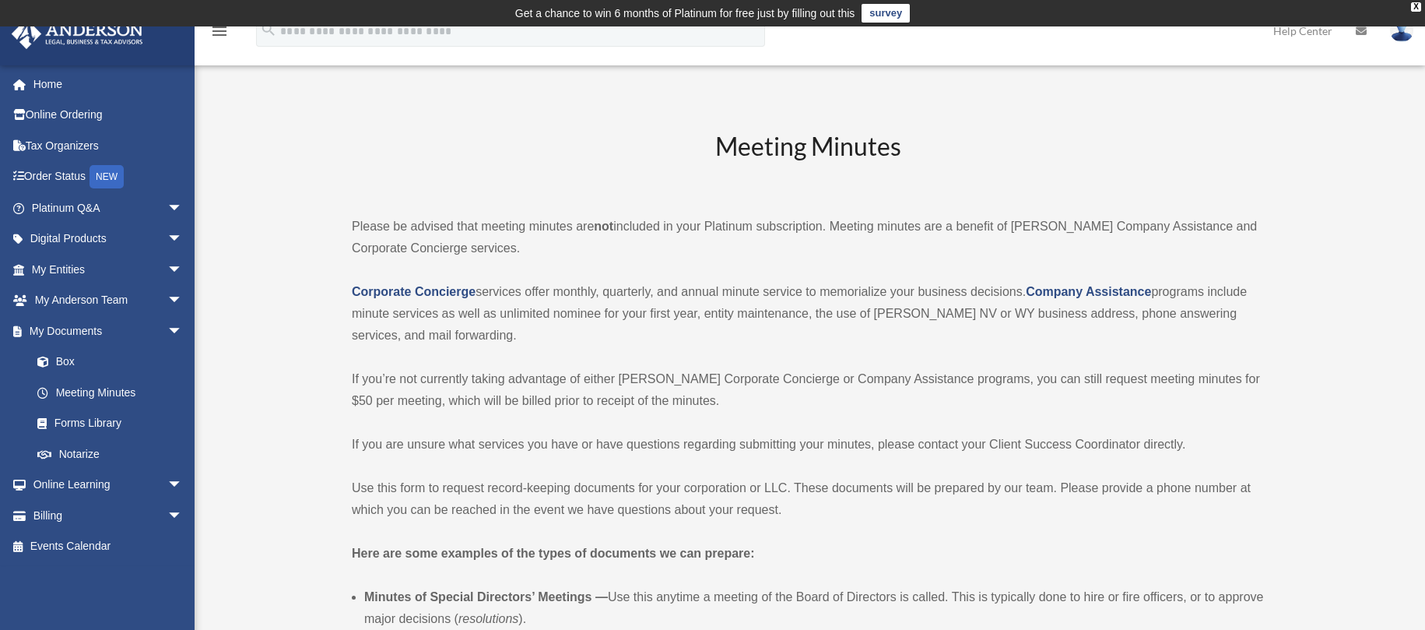
click at [890, 12] on link "survey" at bounding box center [886, 13] width 48 height 19
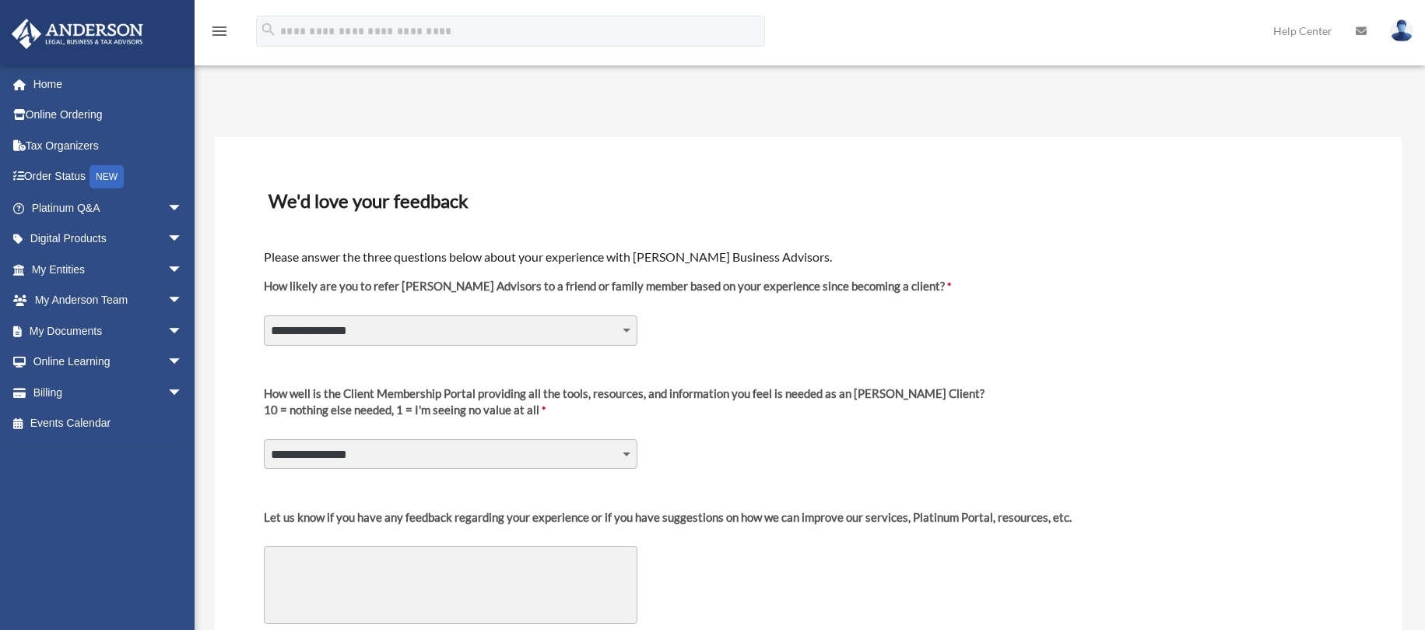
click at [628, 327] on select "**********" at bounding box center [451, 330] width 374 height 30
click at [526, 606] on textarea "Let us know if you have any feedback regarding your experience or if you have s…" at bounding box center [451, 585] width 374 height 78
click at [623, 332] on select "**********" at bounding box center [451, 330] width 374 height 30
select select "********"
click at [264, 315] on select "**********" at bounding box center [451, 330] width 374 height 30
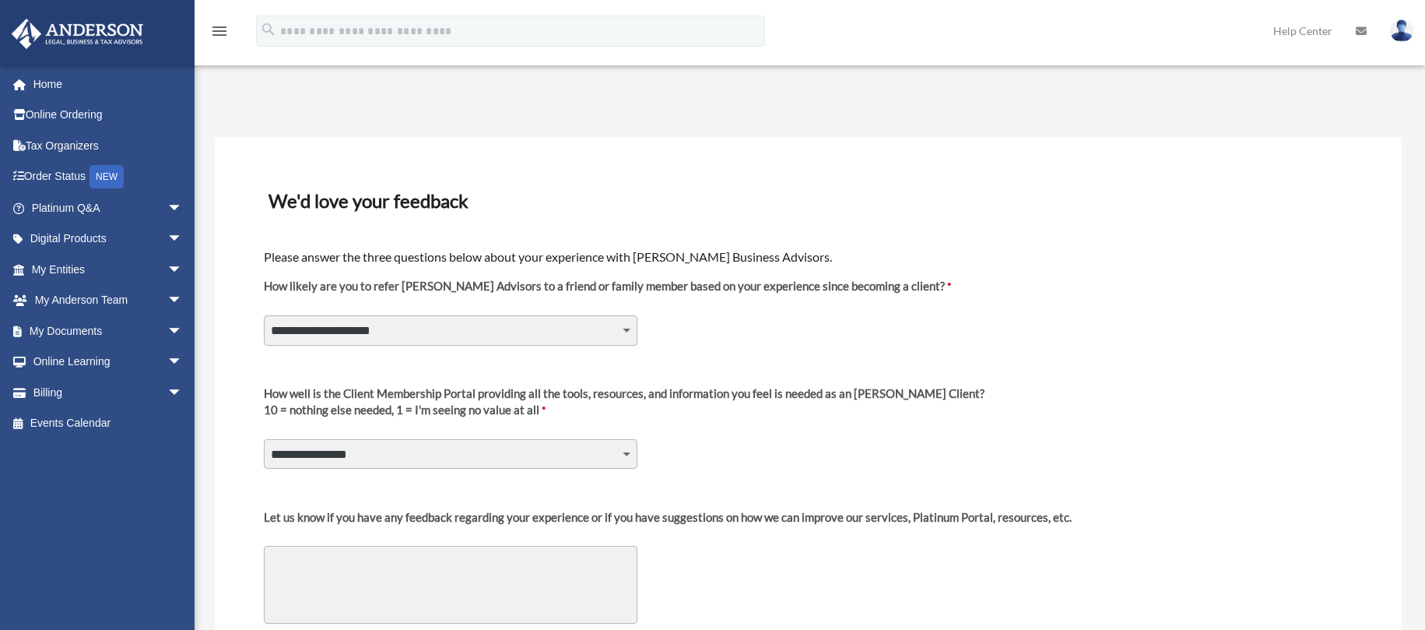
click at [629, 452] on select "**********" at bounding box center [451, 454] width 374 height 30
select select "********"
click at [264, 439] on select "**********" at bounding box center [451, 454] width 374 height 30
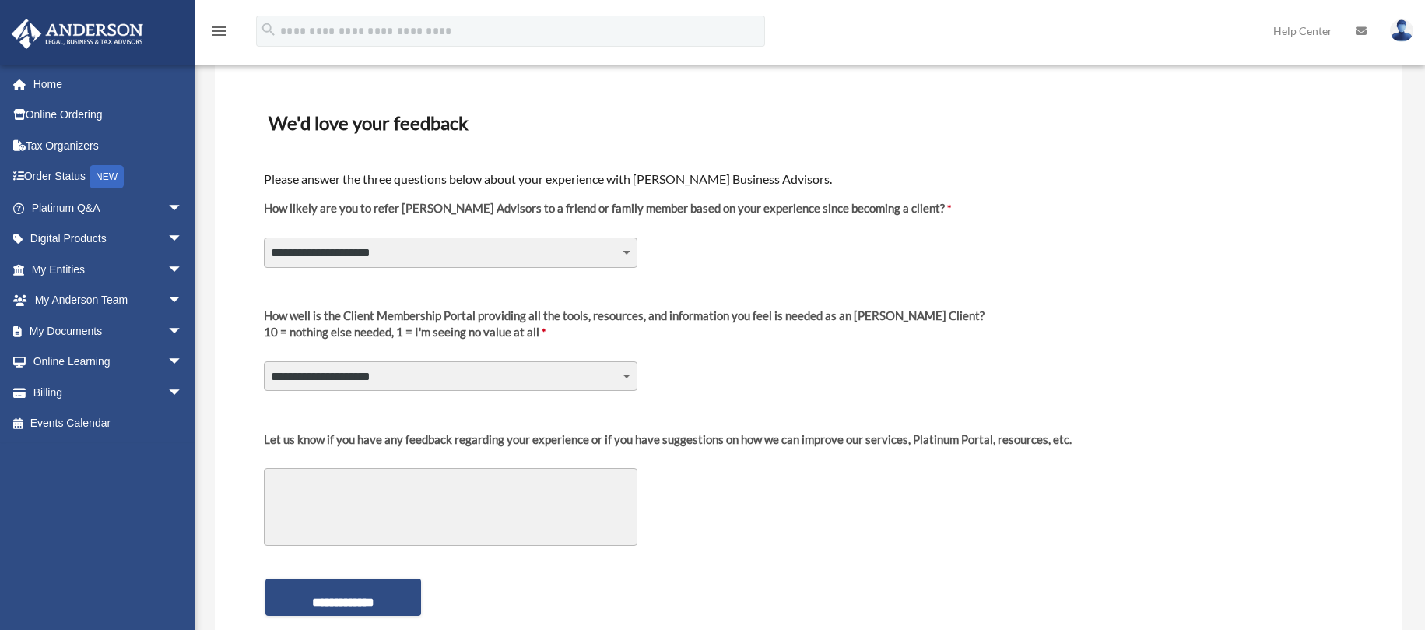
scroll to position [156, 0]
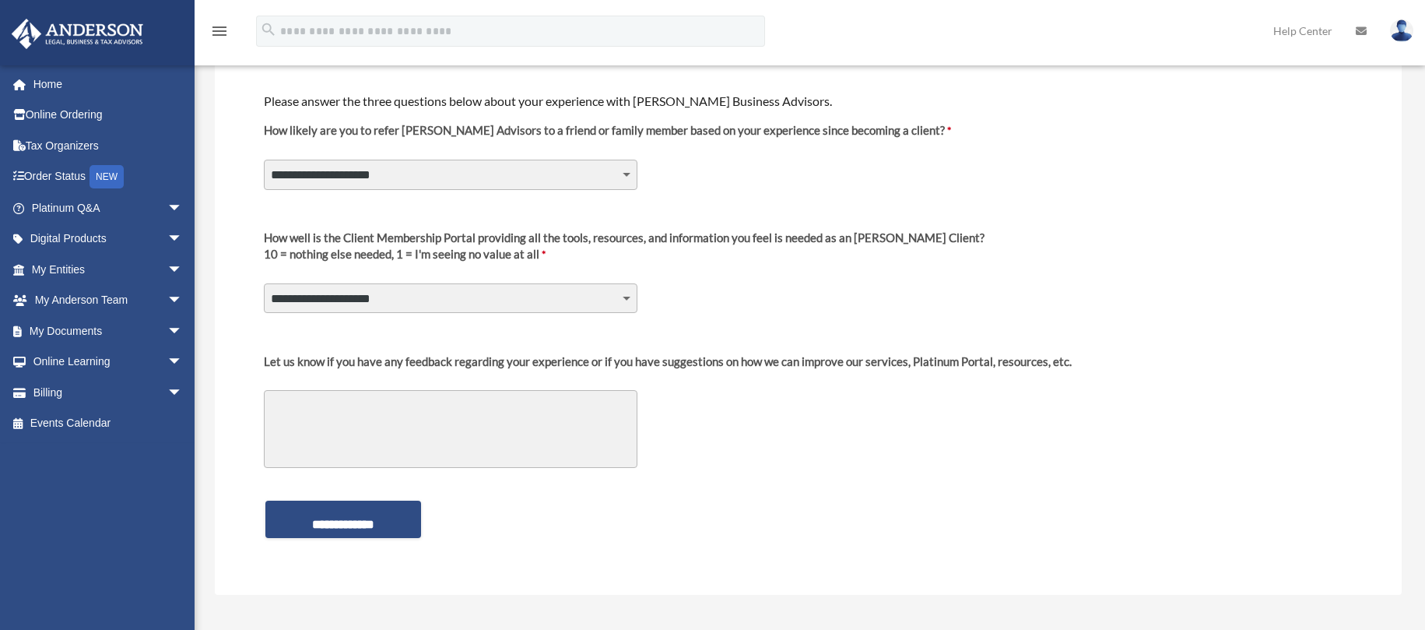
click at [360, 396] on textarea "Let us know if you have any feedback regarding your experience or if you have s…" at bounding box center [451, 429] width 374 height 78
type textarea "*******"
click at [58, 117] on link "Online Ordering" at bounding box center [108, 115] width 195 height 31
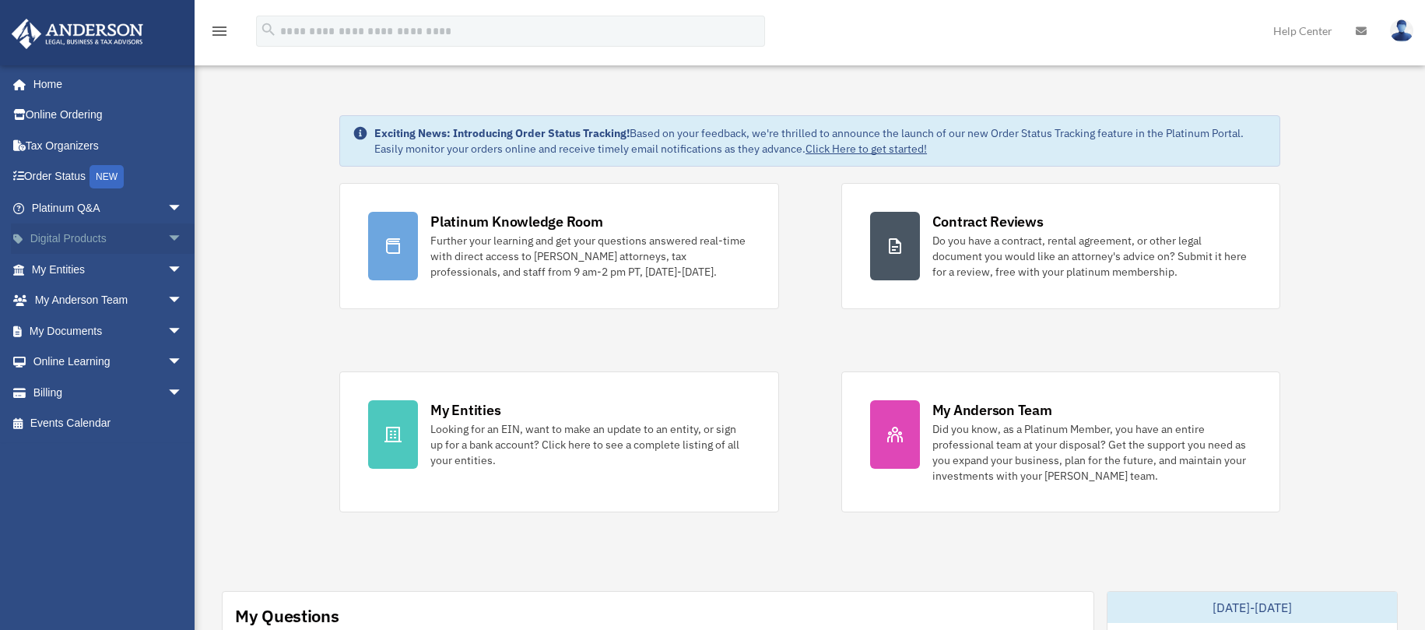
click at [76, 235] on link "Digital Products arrow_drop_down" at bounding box center [108, 238] width 195 height 31
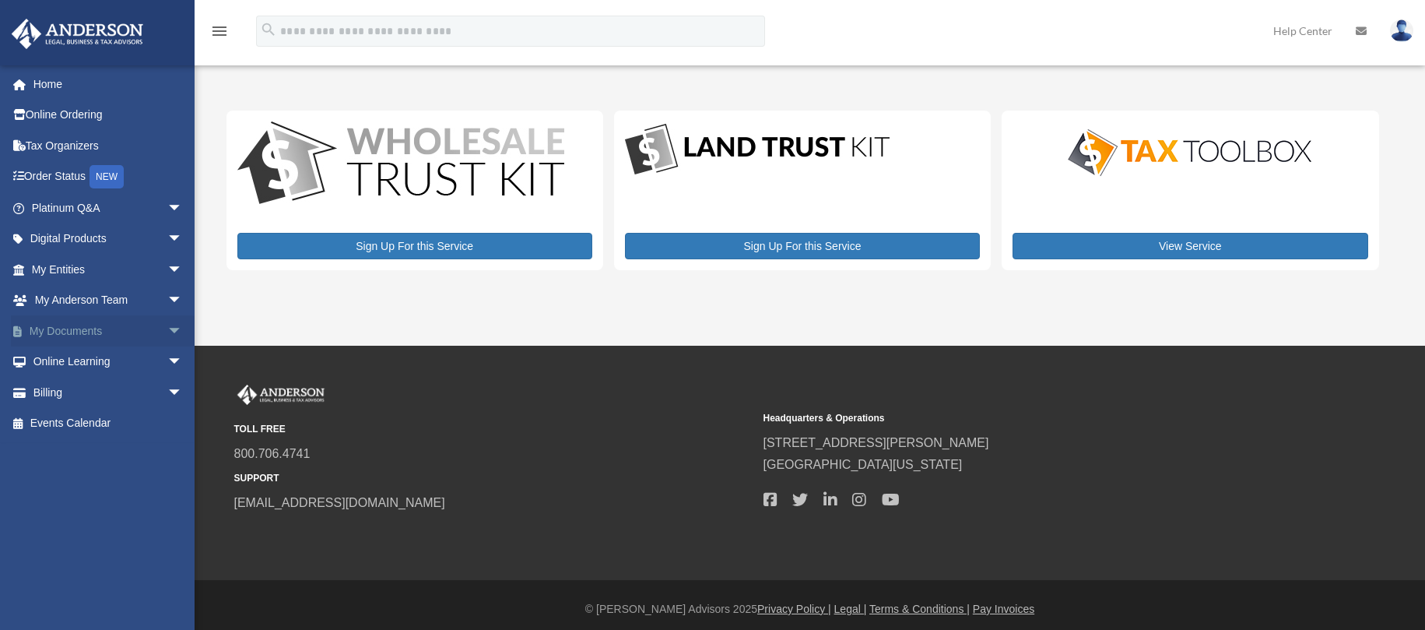
click at [75, 333] on link "My Documents arrow_drop_down" at bounding box center [108, 330] width 195 height 31
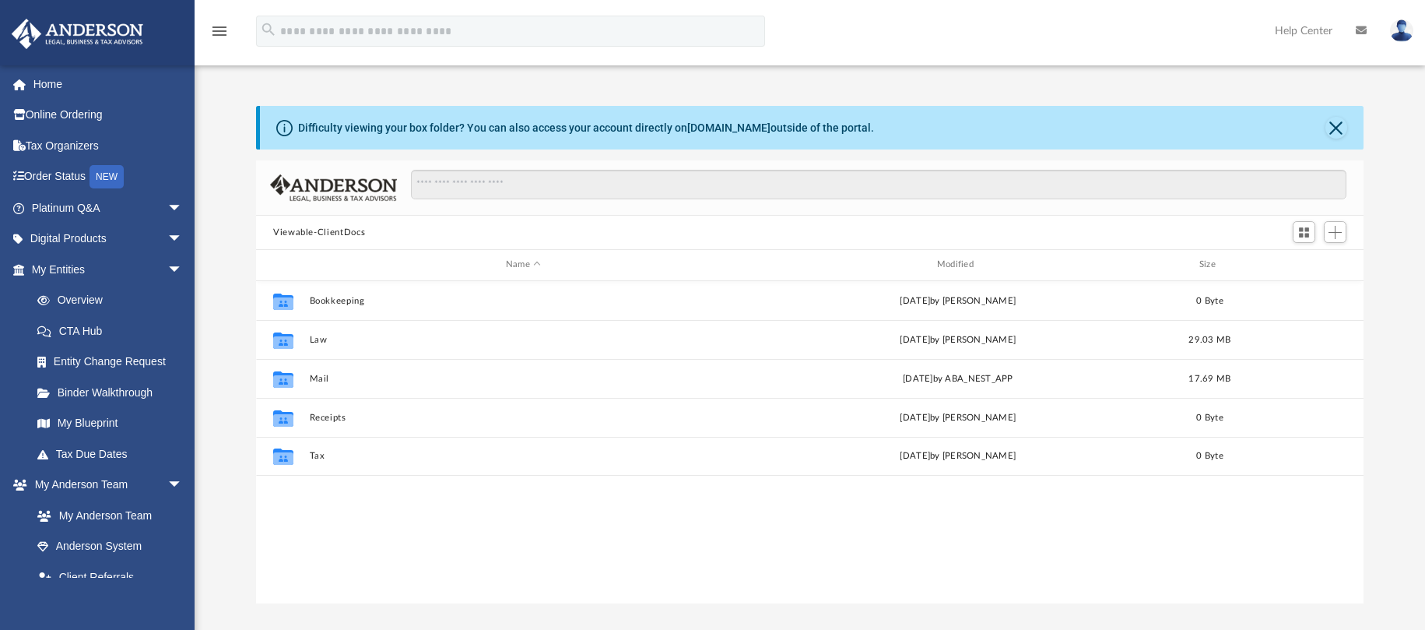
scroll to position [342, 1096]
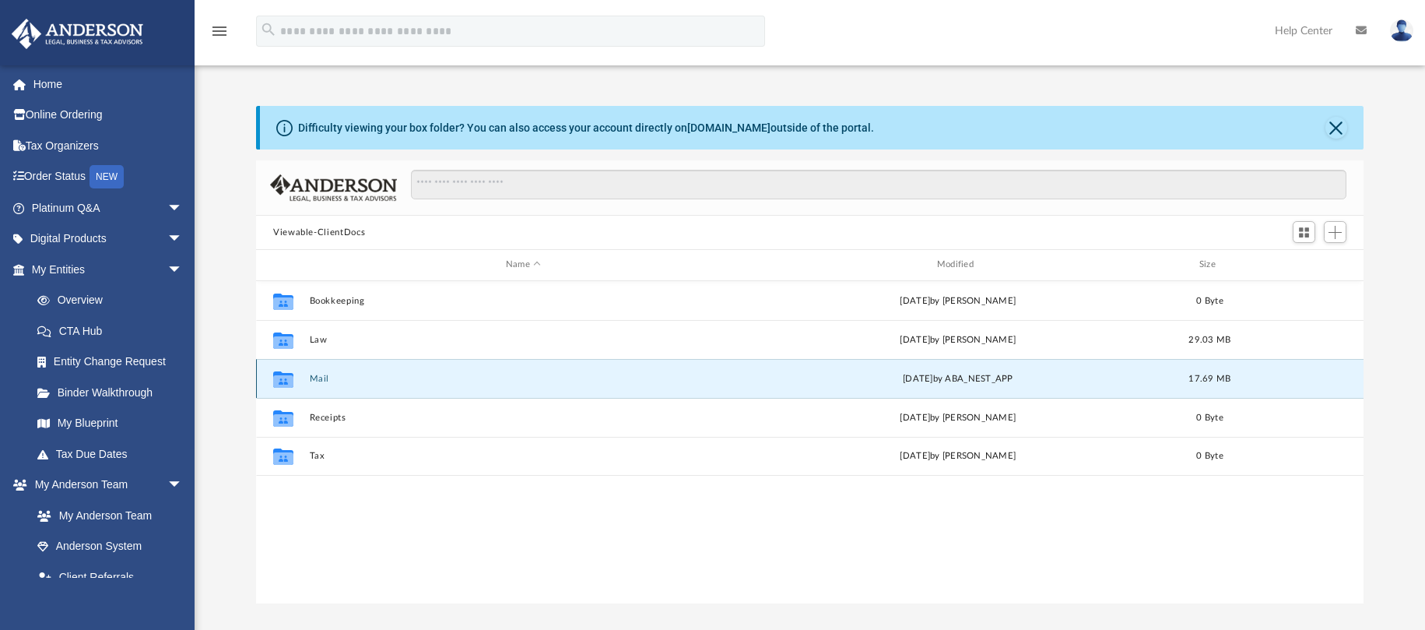
click at [314, 380] on button "Mail" at bounding box center [524, 379] width 428 height 10
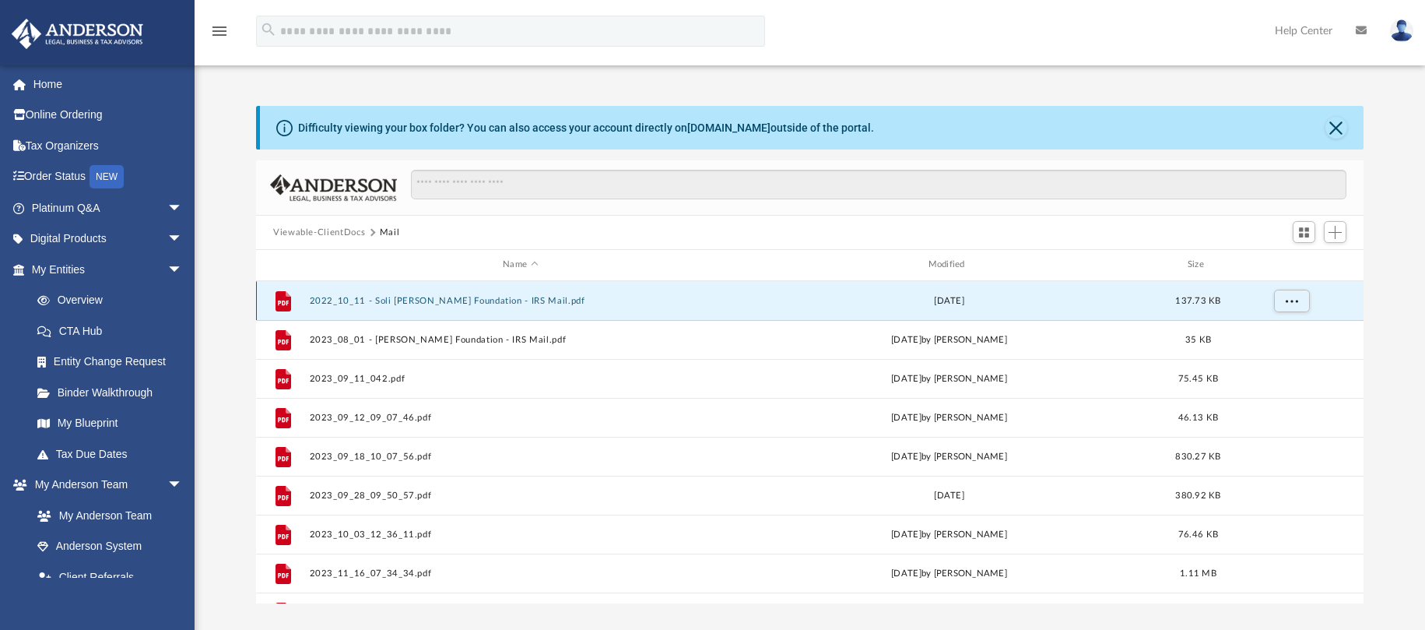
click at [434, 300] on button "2022_10_11 - Soli Deo Gloria Foundation - IRS Mail.pdf" at bounding box center [521, 301] width 422 height 10
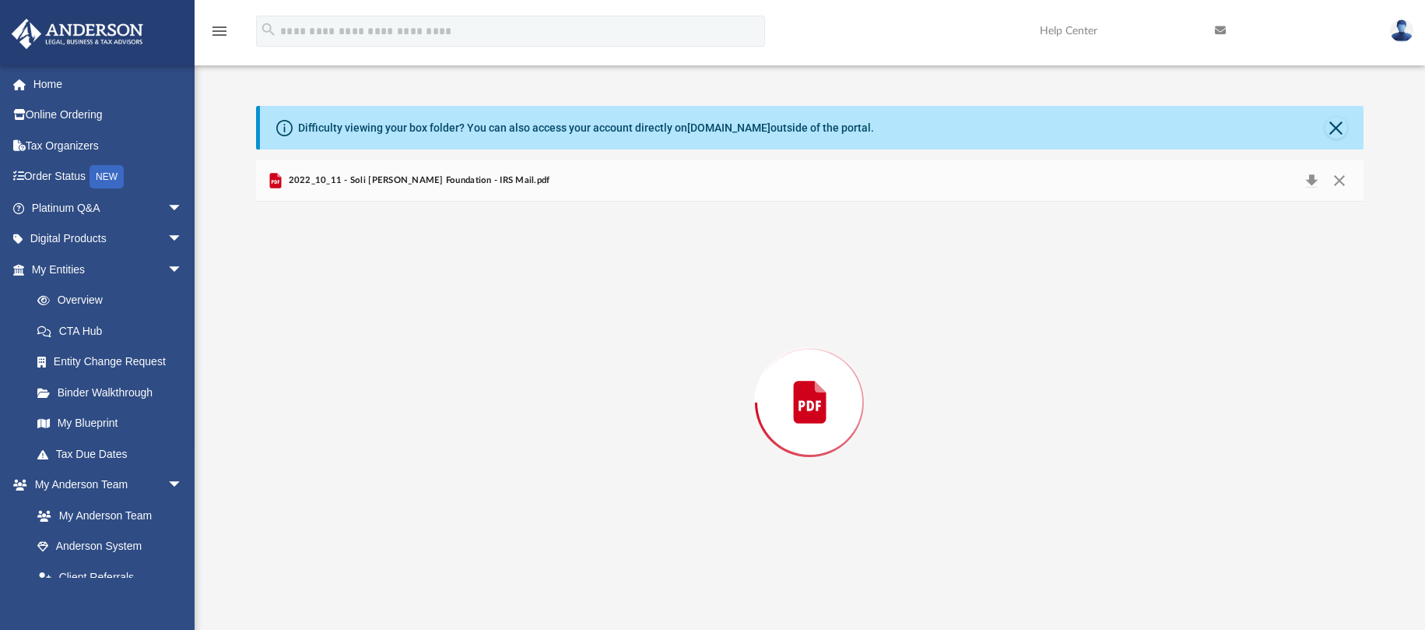
click at [434, 300] on div "Preview" at bounding box center [810, 403] width 1108 height 402
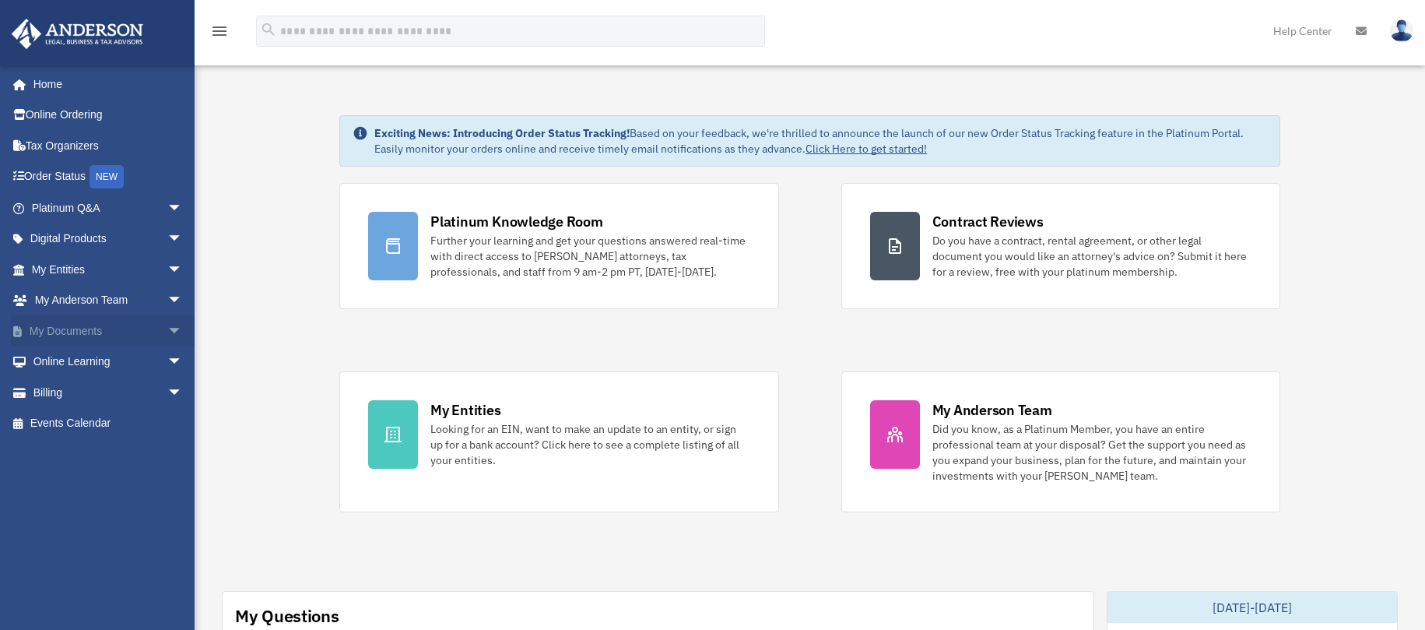
click at [86, 328] on link "My Documents arrow_drop_down" at bounding box center [108, 330] width 195 height 31
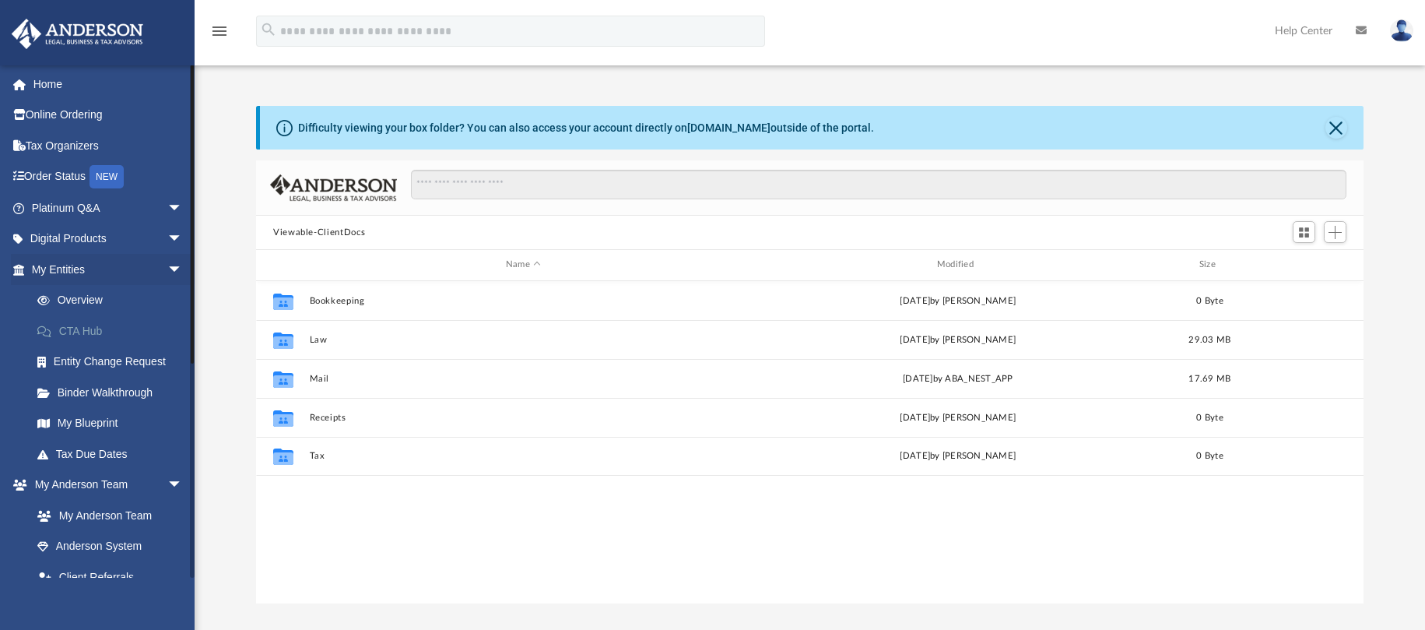
scroll to position [342, 1096]
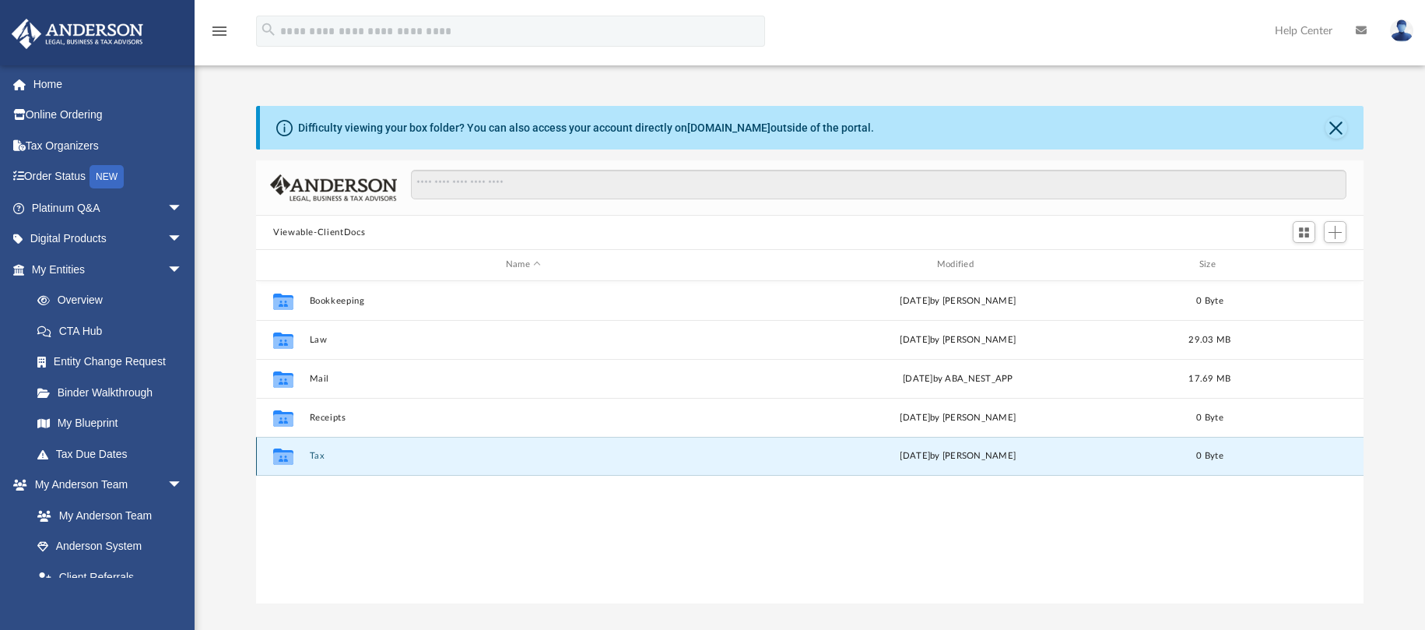
click at [315, 458] on button "Tax" at bounding box center [524, 456] width 428 height 10
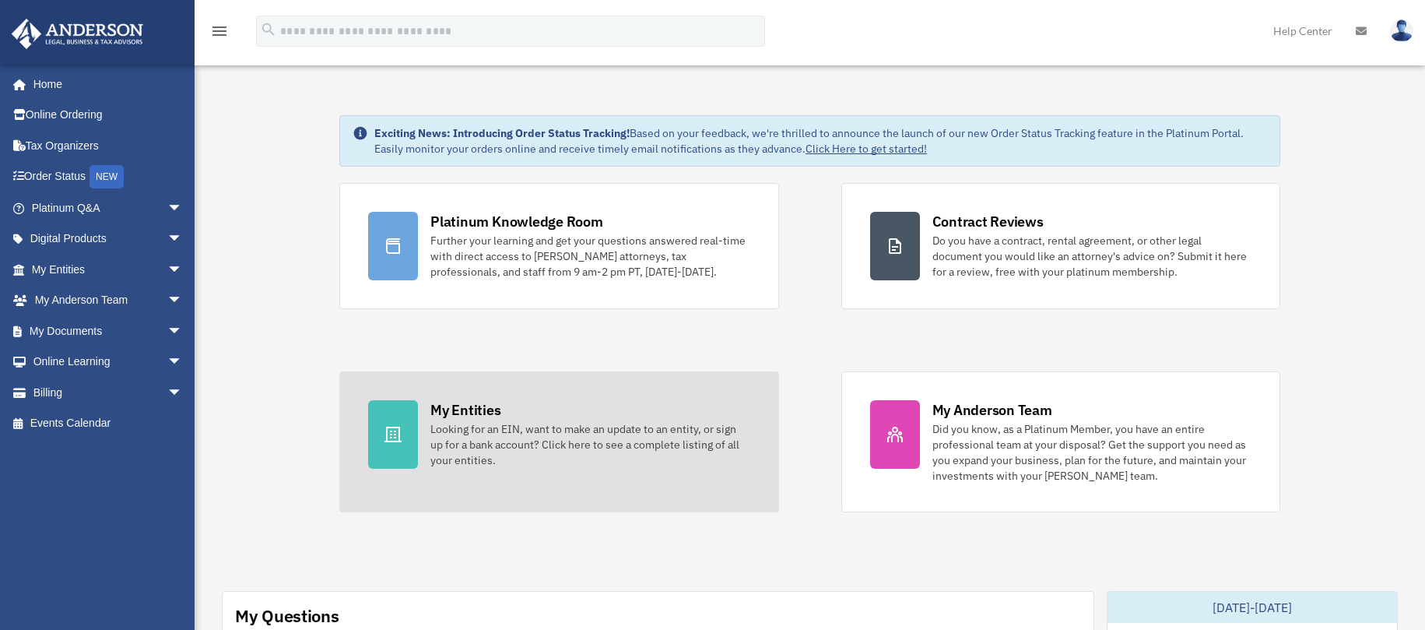
click at [571, 451] on div "Looking for an EIN, want to make an update to an entity, or sign up for a bank …" at bounding box center [589, 444] width 319 height 47
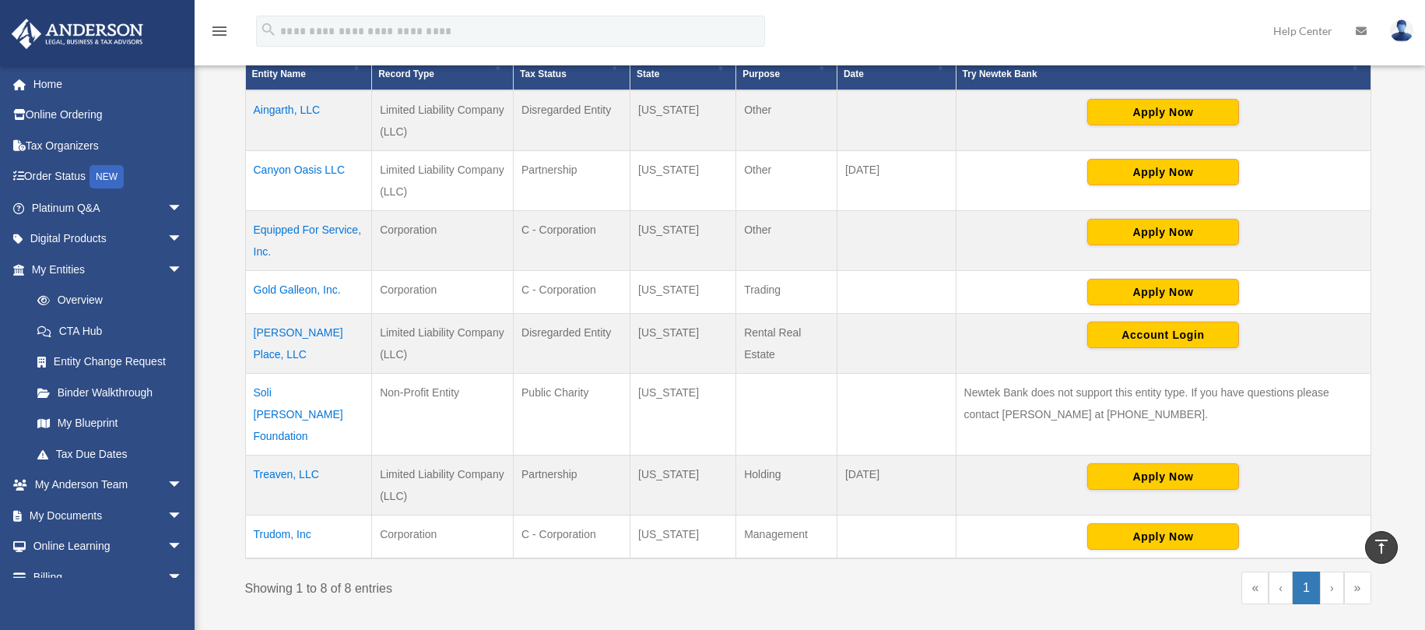
scroll to position [389, 0]
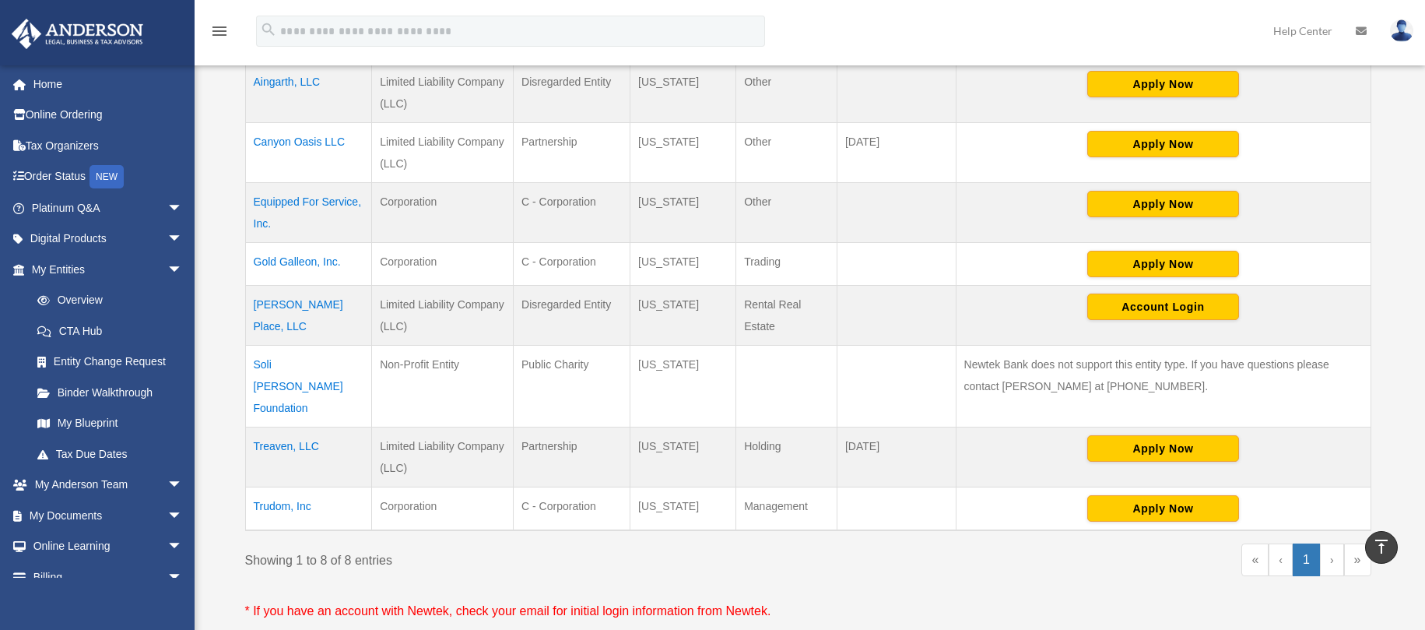
drag, startPoint x: 253, startPoint y: 68, endPoint x: 838, endPoint y: 490, distance: 722.0
click at [838, 490] on tbody "Aingarth, LLC Limited Liability Company (LLC) Disregarded Entity [US_STATE] Oth…" at bounding box center [808, 296] width 1126 height 468
copy tbody "Aingarth, LLC Limited Liability Company (LLC) Disregarded Entity [US_STATE] Oth…"
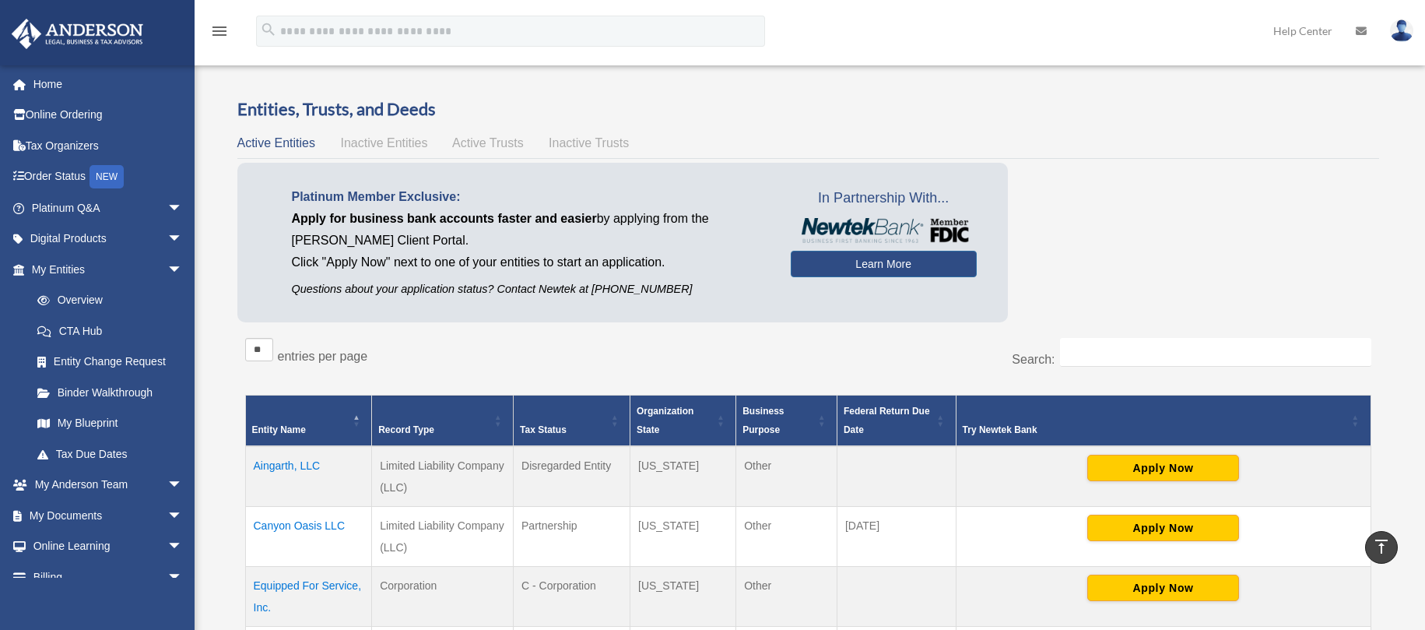
scroll to position [0, 0]
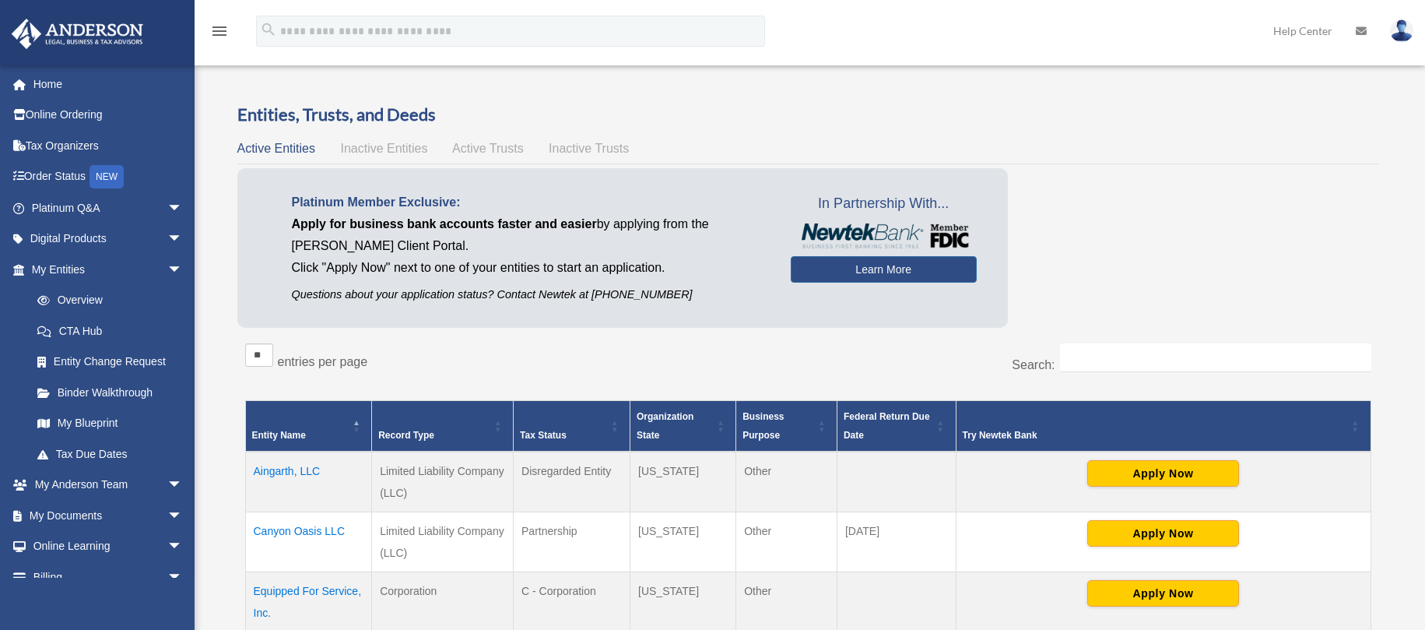
click at [419, 490] on td "Limited Liability Company (LLC)" at bounding box center [443, 481] width 142 height 61
click at [390, 470] on td "Limited Liability Company (LLC)" at bounding box center [443, 481] width 142 height 61
click at [462, 487] on td "Limited Liability Company (LLC)" at bounding box center [443, 481] width 142 height 61
click at [379, 467] on td "Limited Liability Company (LLC)" at bounding box center [443, 481] width 142 height 61
drag, startPoint x: 379, startPoint y: 467, endPoint x: 416, endPoint y: 493, distance: 45.2
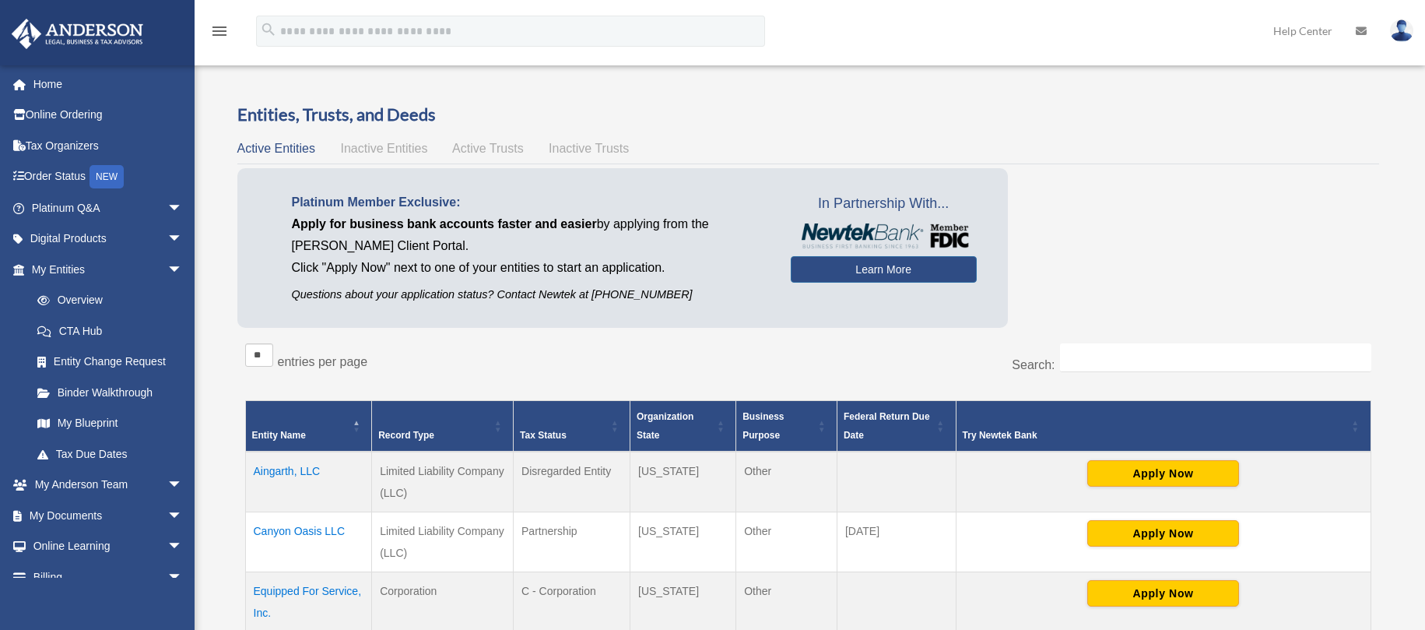
click at [416, 494] on td "Limited Liability Company (LLC)" at bounding box center [443, 481] width 142 height 61
copy td "Limited Liability Company (LLC)"
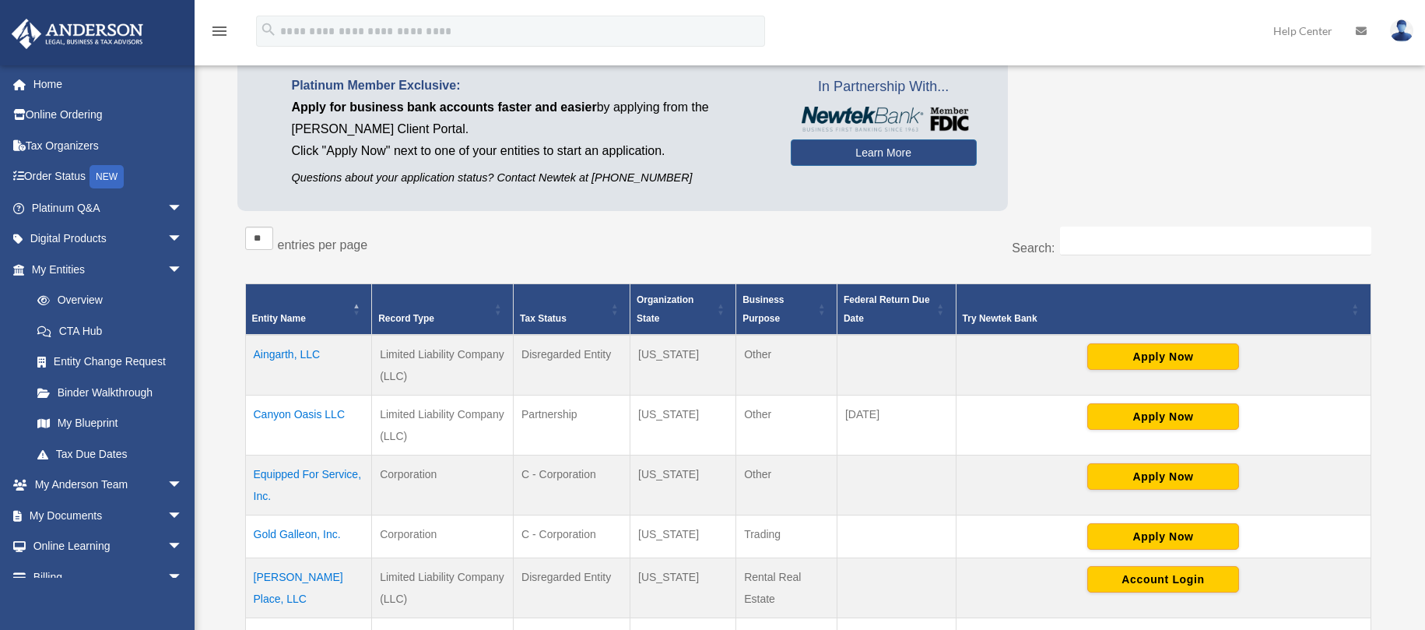
scroll to position [156, 0]
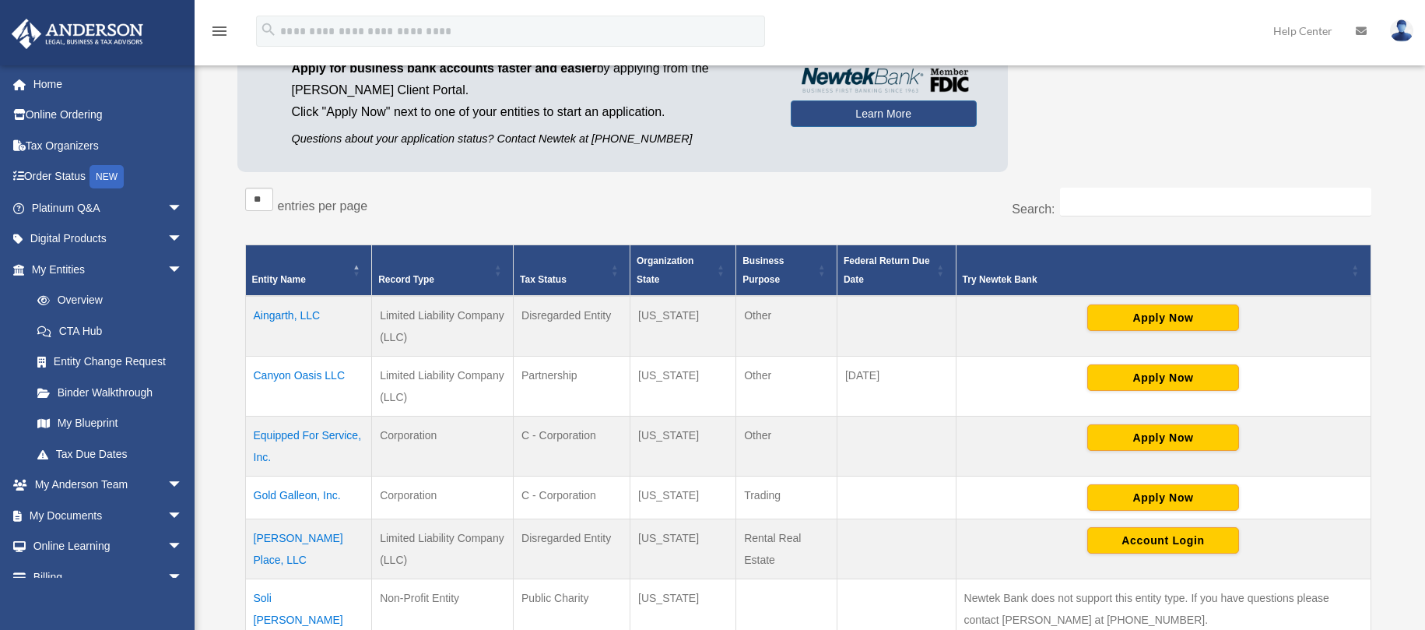
click at [389, 438] on td "Corporation" at bounding box center [443, 446] width 142 height 60
drag, startPoint x: 383, startPoint y: 434, endPoint x: 437, endPoint y: 434, distance: 53.7
click at [437, 434] on td "Corporation" at bounding box center [443, 446] width 142 height 60
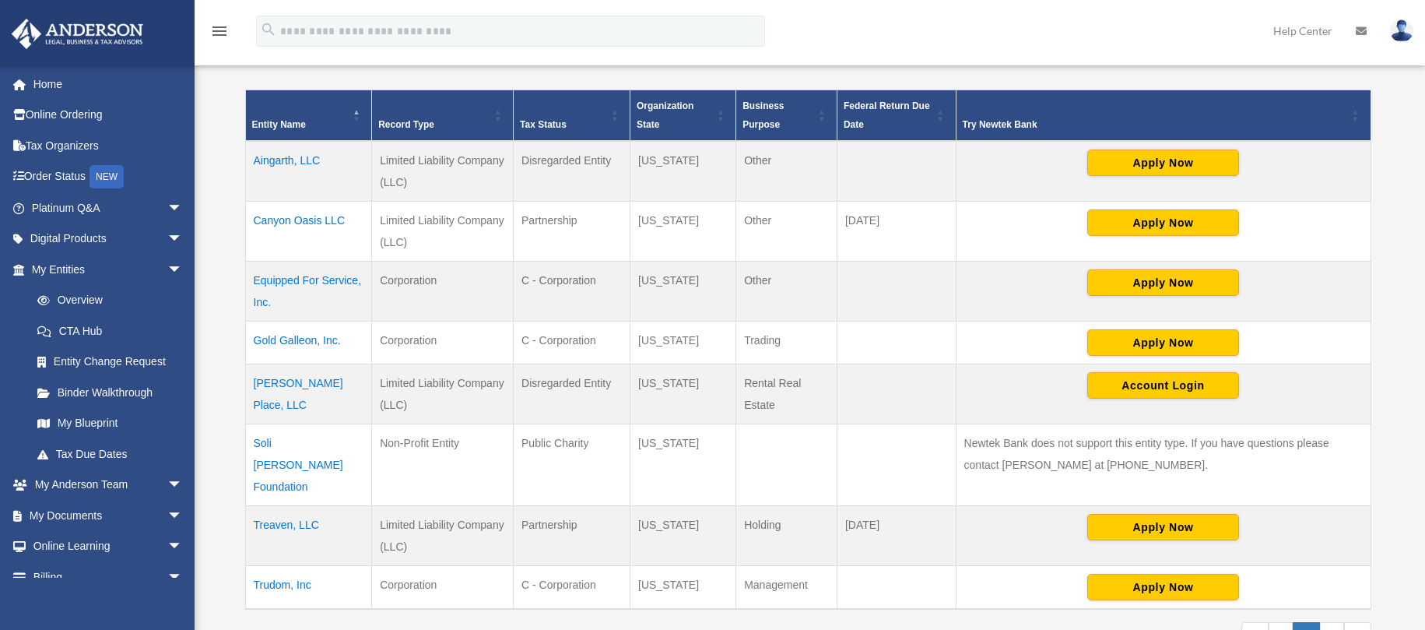
scroll to position [311, 0]
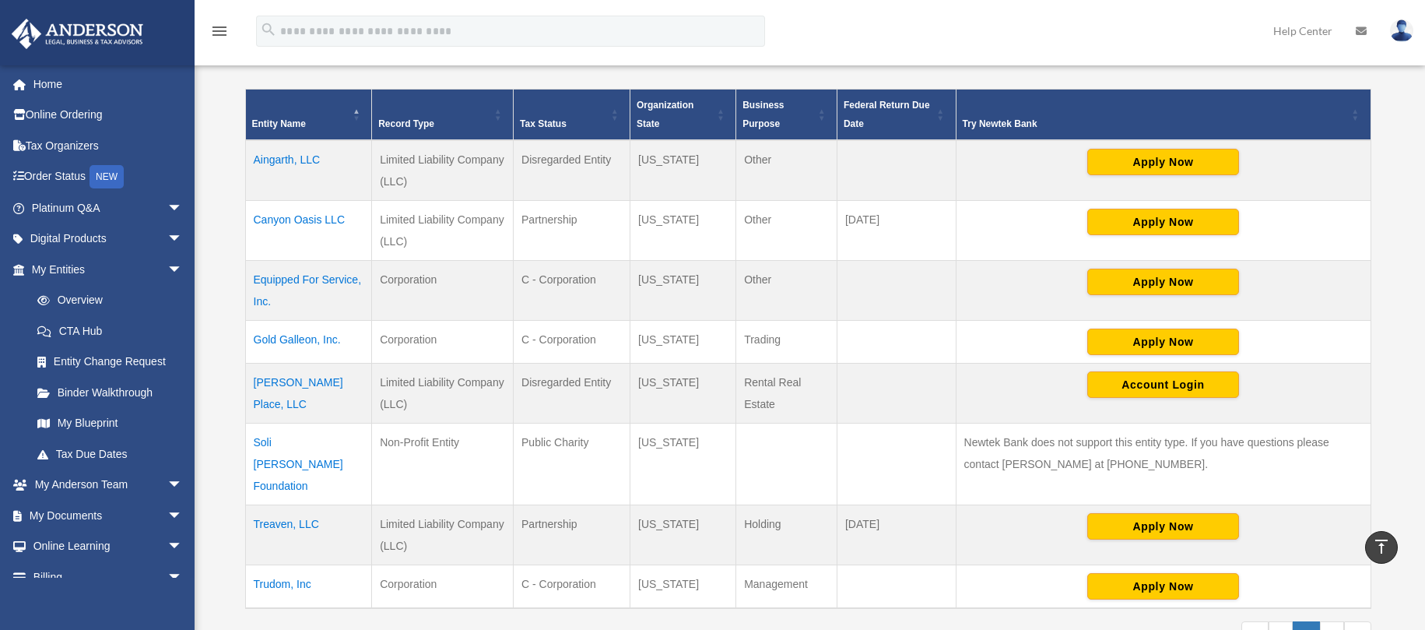
click at [399, 274] on td "Corporation" at bounding box center [443, 291] width 142 height 60
drag, startPoint x: 381, startPoint y: 278, endPoint x: 437, endPoint y: 279, distance: 56.1
click at [437, 279] on td "Corporation" at bounding box center [443, 291] width 142 height 60
copy td "Corporation"
click at [415, 521] on td "Limited Liability Company (LLC)" at bounding box center [443, 535] width 142 height 60
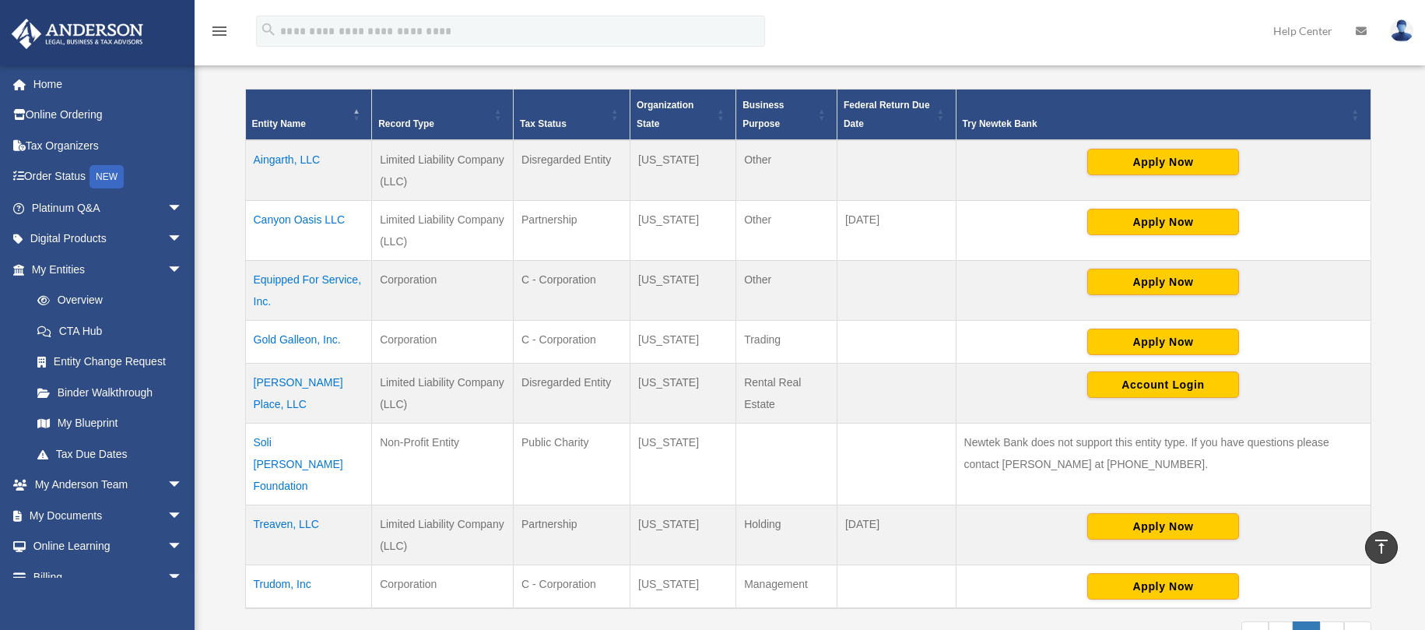
drag, startPoint x: 378, startPoint y: 437, endPoint x: 463, endPoint y: 441, distance: 85.0
click at [463, 441] on td "Non-Profit Entity" at bounding box center [443, 464] width 142 height 82
copy td "Non-Profit Entity"
click at [524, 465] on td "Public Charity" at bounding box center [572, 464] width 117 height 82
drag, startPoint x: 381, startPoint y: 440, endPoint x: 692, endPoint y: 444, distance: 311.4
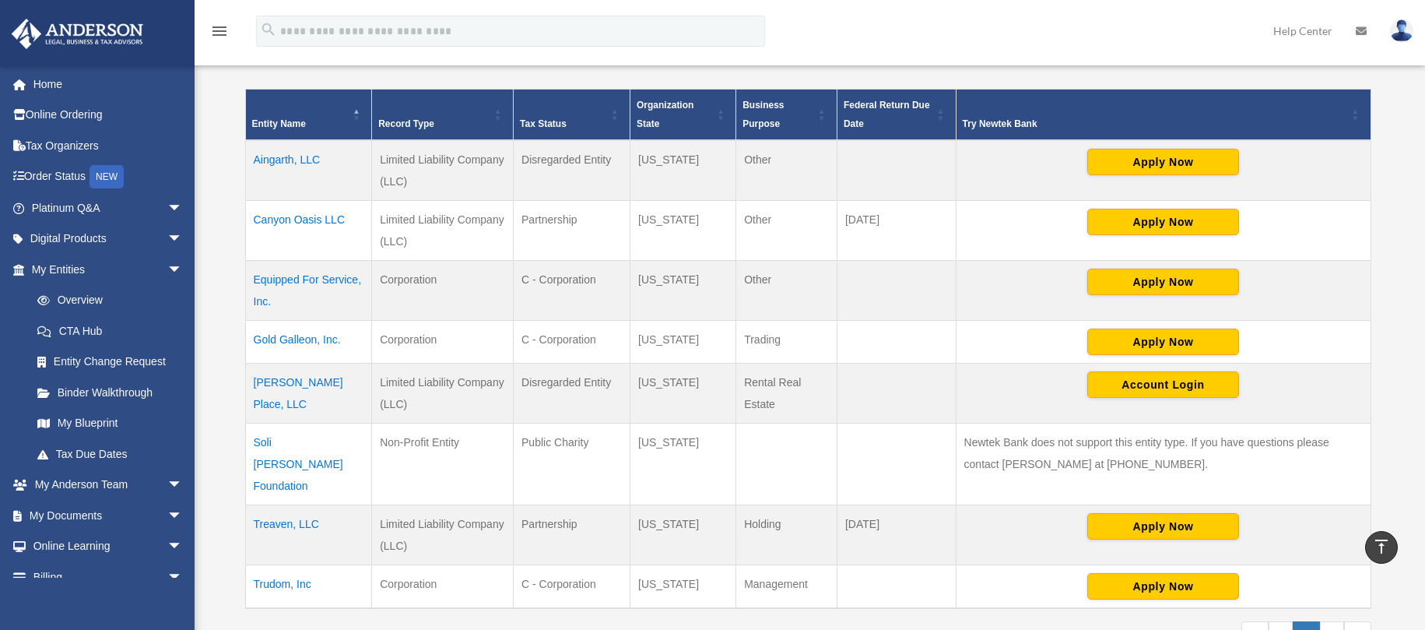
click at [692, 444] on tr "Soli [PERSON_NAME] Foundation Non-Profit Entity Public Charity [US_STATE] Newte…" at bounding box center [808, 464] width 1126 height 82
copy tr "Non-Profit Entity Public Charity [US_STATE]"
click at [455, 451] on td "Non-Profit Entity" at bounding box center [443, 464] width 142 height 82
drag, startPoint x: 382, startPoint y: 440, endPoint x: 464, endPoint y: 448, distance: 82.2
click at [464, 448] on td "Non-Profit Entity" at bounding box center [443, 464] width 142 height 82
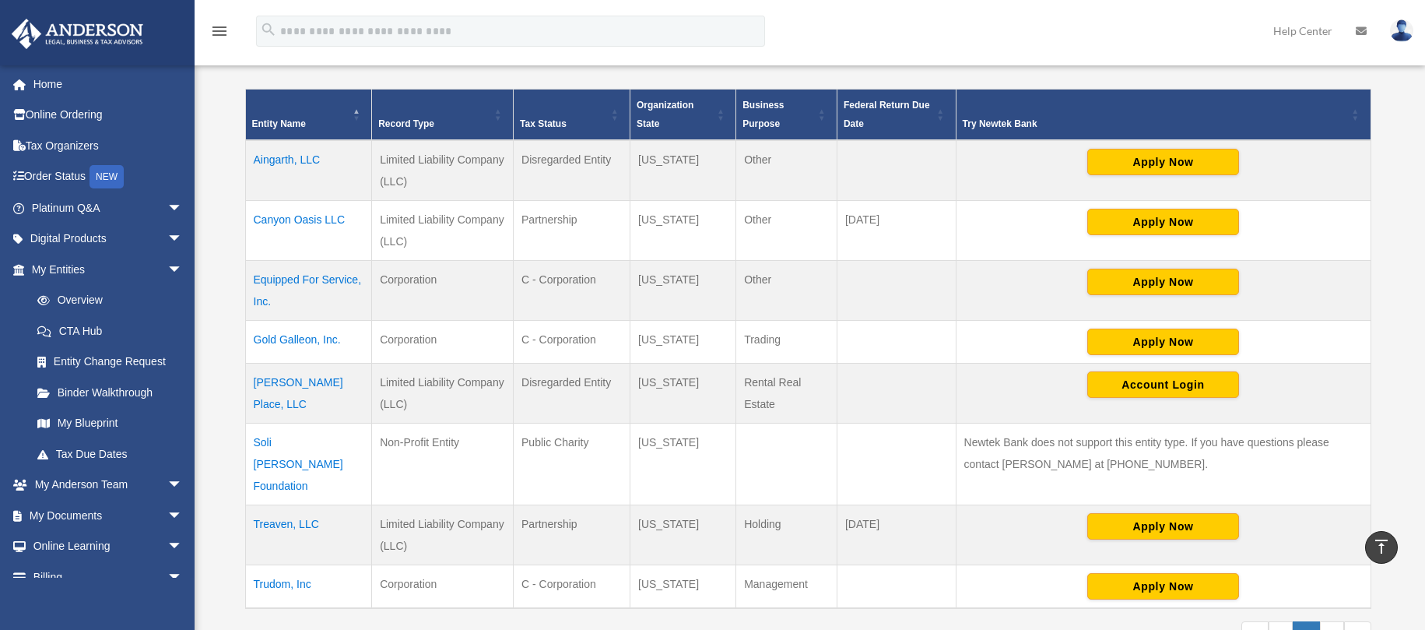
copy td "Non-Profit Entity"
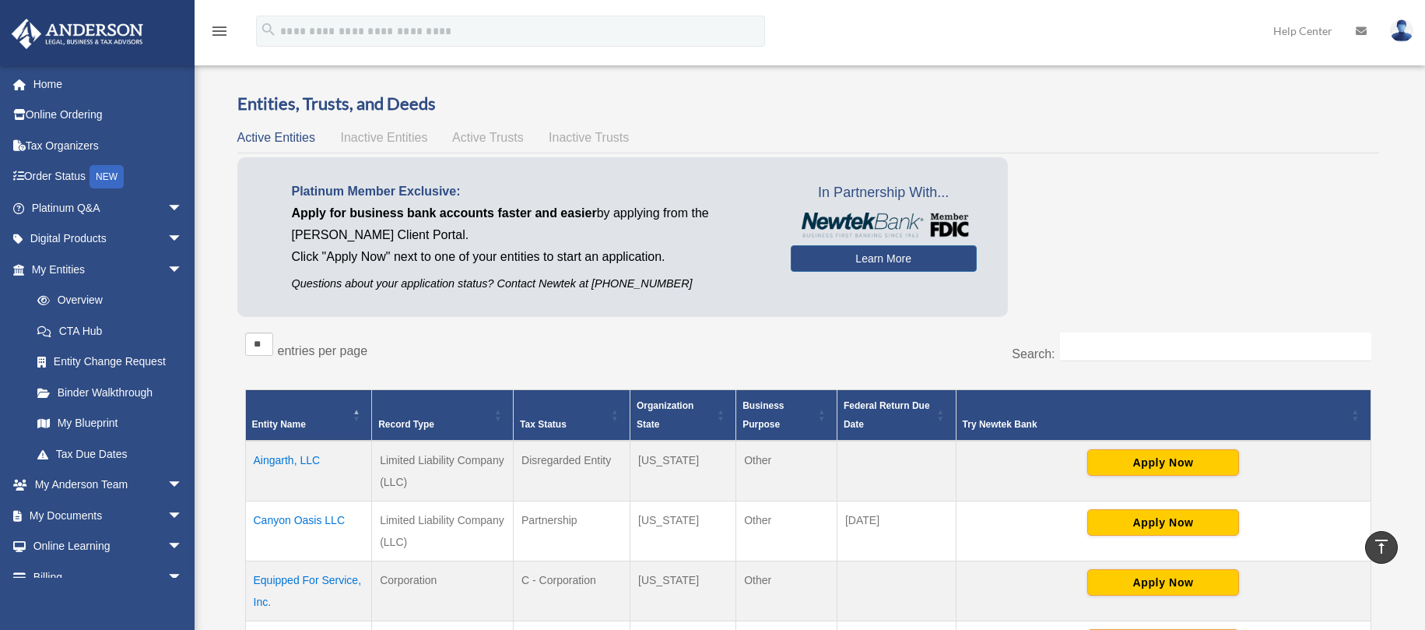
scroll to position [0, 0]
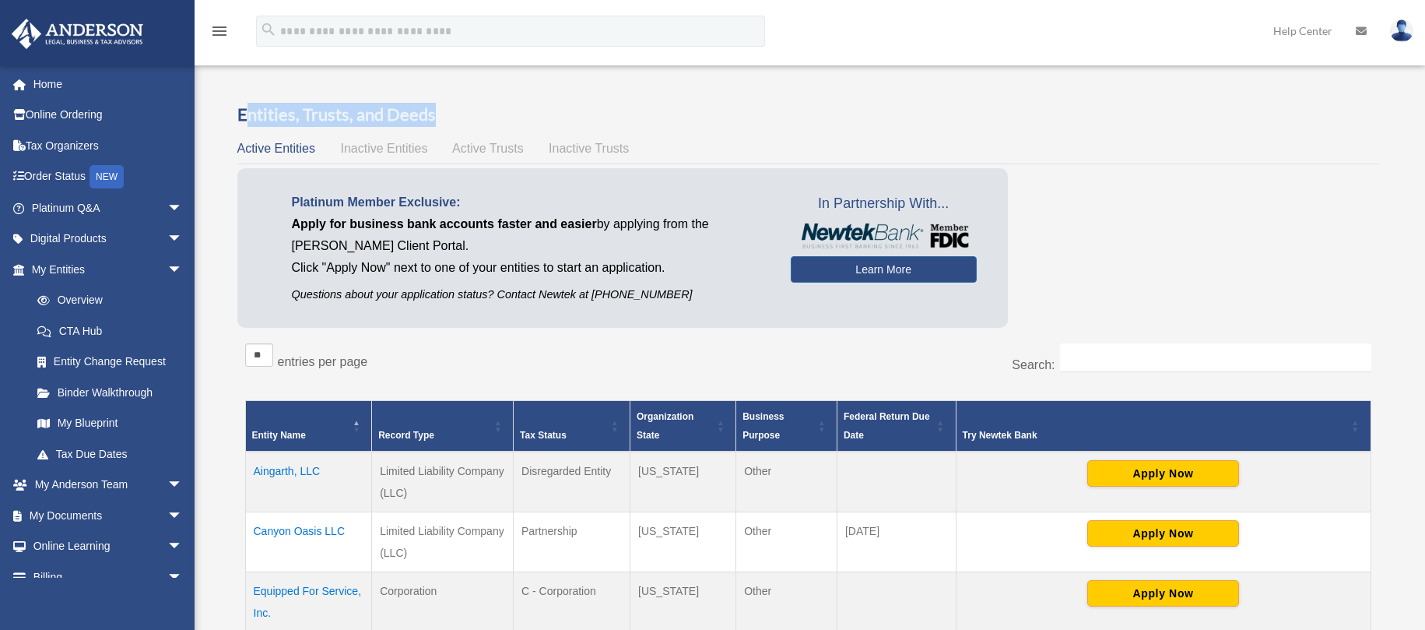
drag, startPoint x: 243, startPoint y: 111, endPoint x: 471, endPoint y: 99, distance: 228.4
click at [471, 99] on div "Overview date_range Published on Last updated [DATE] [DATE] by [PERSON_NAME] Ad…" at bounding box center [808, 594] width 1187 height 1020
click at [234, 107] on div "Entities, Trusts, and Deeds Active Entities Inactive Entities Active Trusts Ina…" at bounding box center [809, 572] width 1164 height 939
drag, startPoint x: 239, startPoint y: 107, endPoint x: 465, endPoint y: 93, distance: 226.9
click at [469, 91] on div "Overview date_range Published on Last updated [DATE] [DATE] by [PERSON_NAME] Ad…" at bounding box center [808, 594] width 1187 height 1020
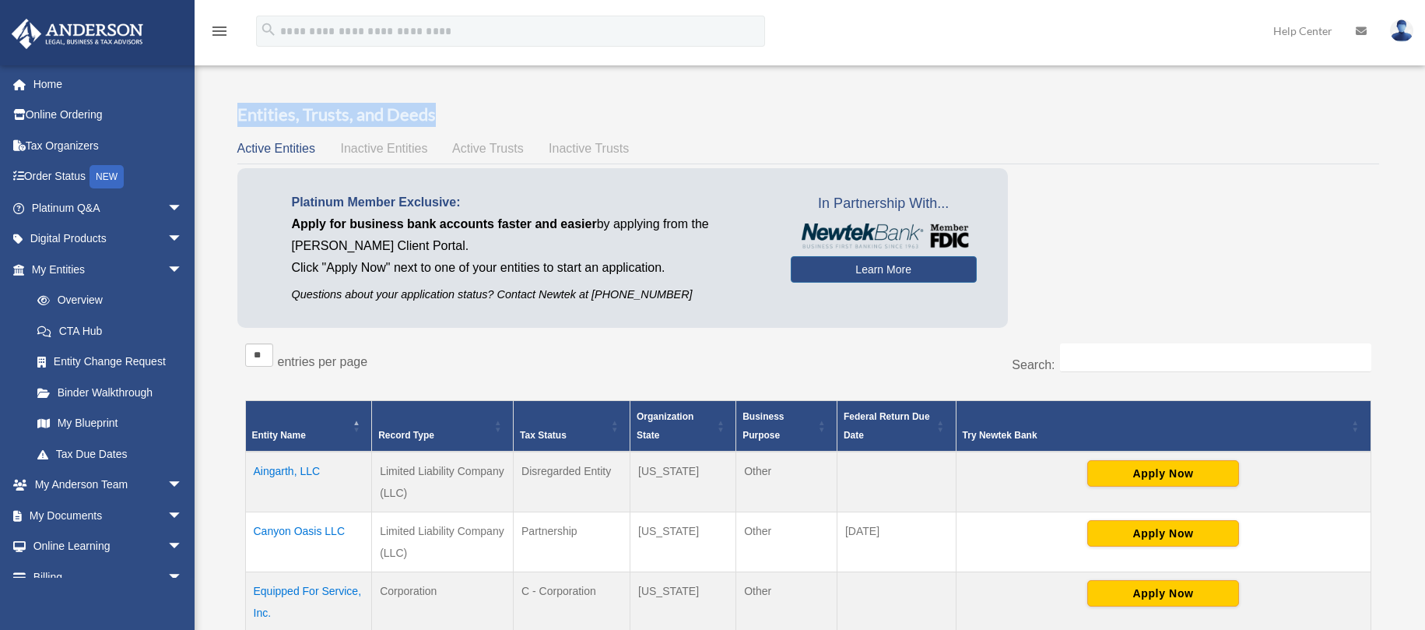
copy h3 "Entities, Trusts, and Deeds"
